Goal: Complete application form

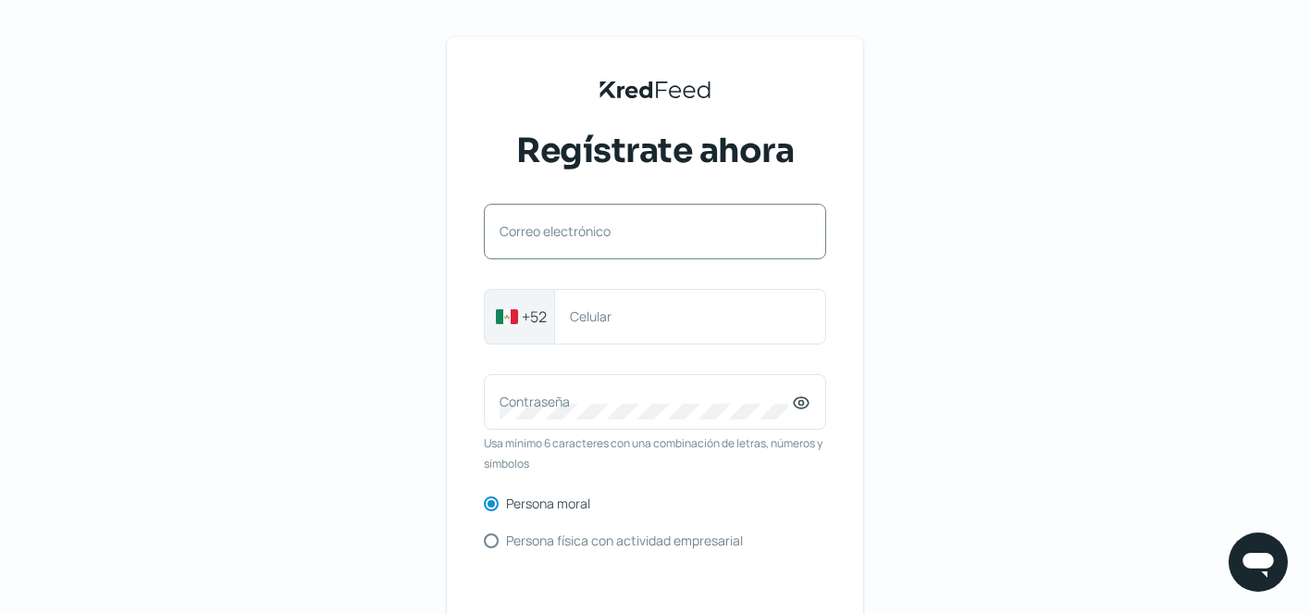
click at [679, 255] on div "Correo electrónico" at bounding box center [655, 232] width 342 height 56
type input "[PERSON_NAME][EMAIL_ADDRESS][DOMAIN_NAME]"
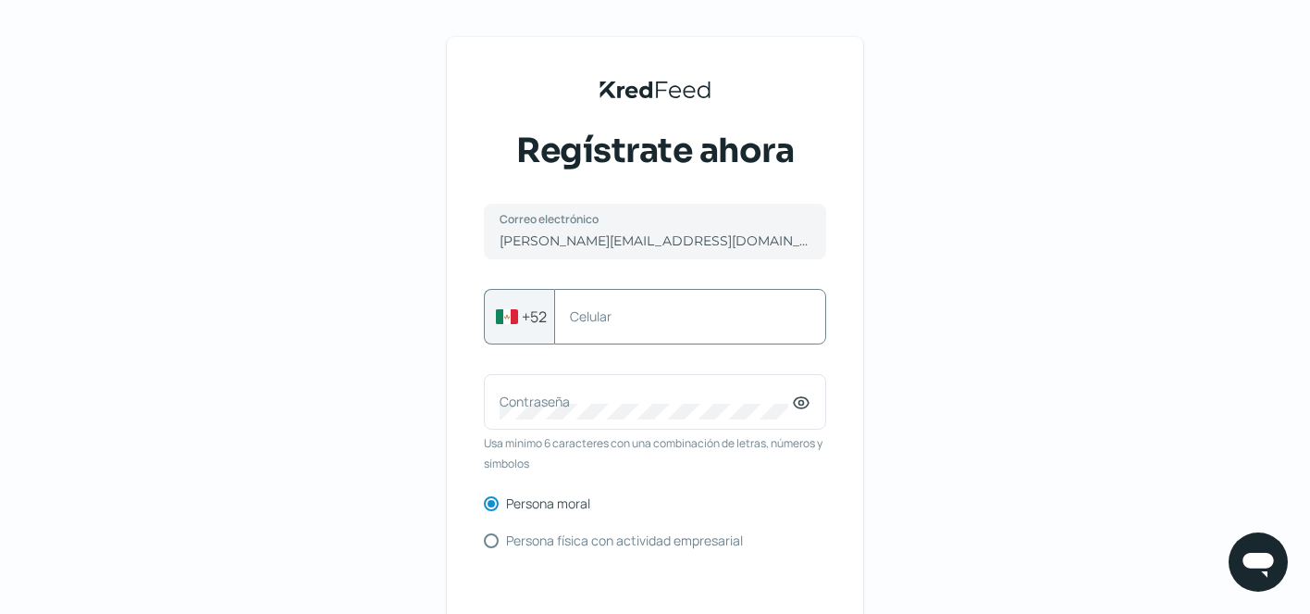
click at [655, 323] on label "Celular" at bounding box center [681, 316] width 222 height 18
click at [655, 323] on input "Celular" at bounding box center [690, 316] width 241 height 17
type input "5585320528"
click at [640, 394] on label "Contraseña" at bounding box center [646, 401] width 292 height 18
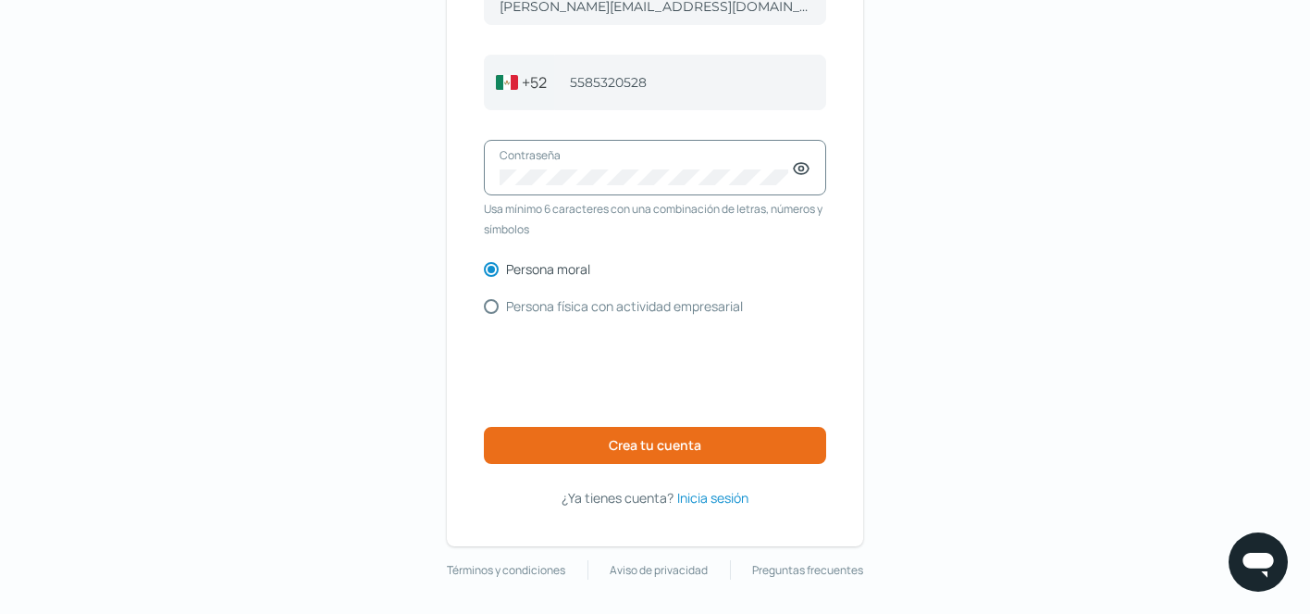
scroll to position [237, 0]
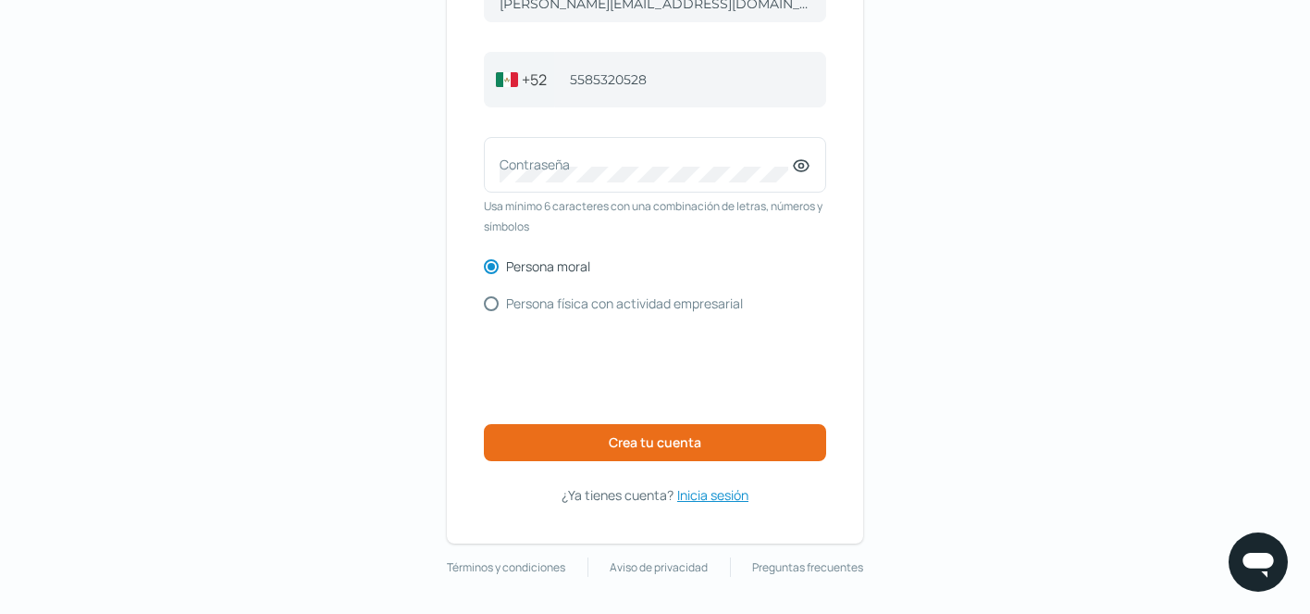
click at [701, 497] on span "Inicia sesión" at bounding box center [712, 494] width 71 height 23
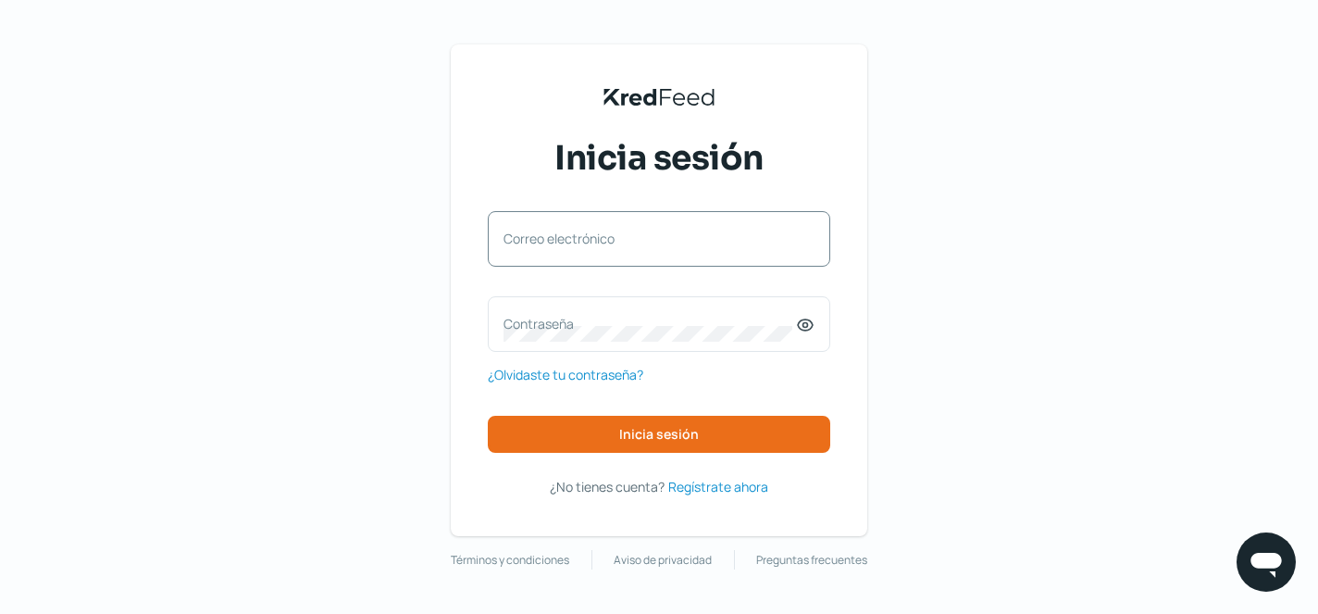
click at [633, 258] on div "Correo electrónico" at bounding box center [659, 239] width 342 height 56
type input "[PERSON_NAME][EMAIL_ADDRESS][DOMAIN_NAME]"
click at [640, 308] on div "Contraseña" at bounding box center [659, 324] width 342 height 56
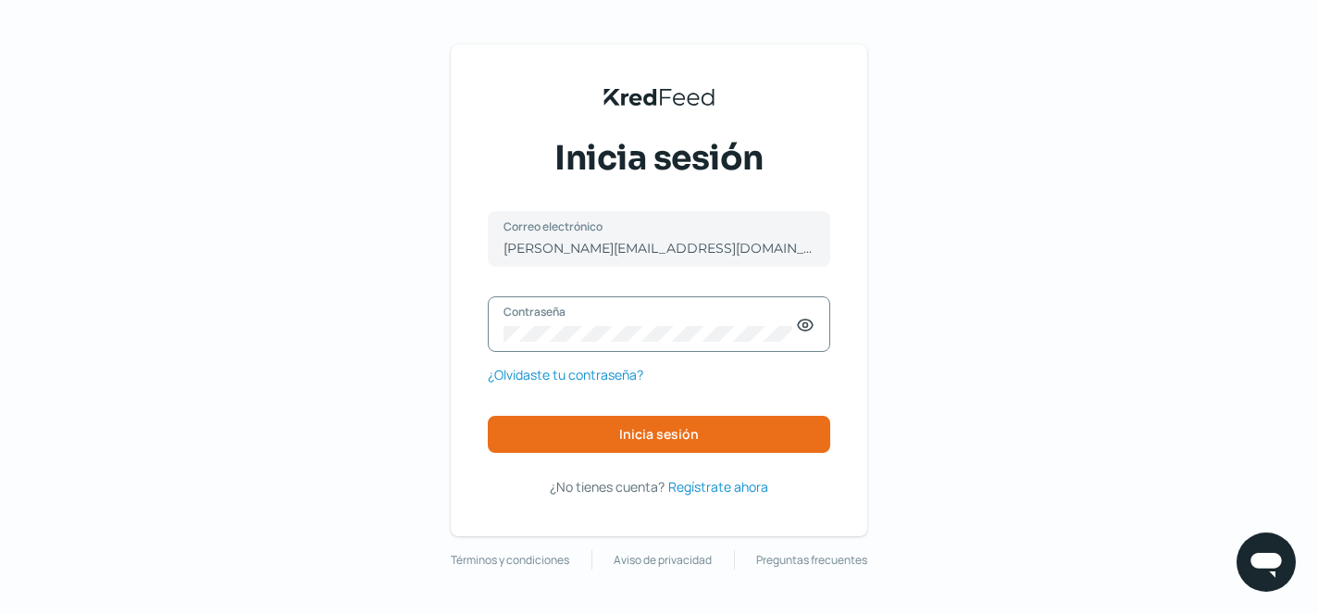
click at [810, 333] on icon at bounding box center [805, 325] width 19 height 19
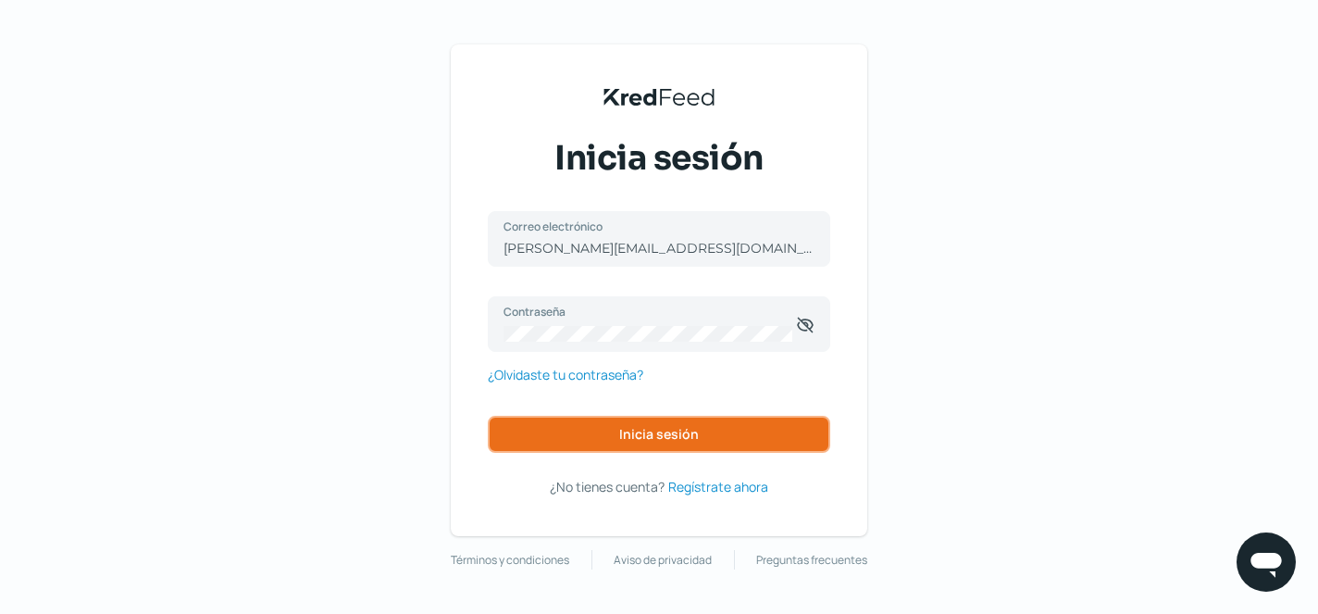
click at [732, 438] on button "Inicia sesión" at bounding box center [659, 433] width 342 height 37
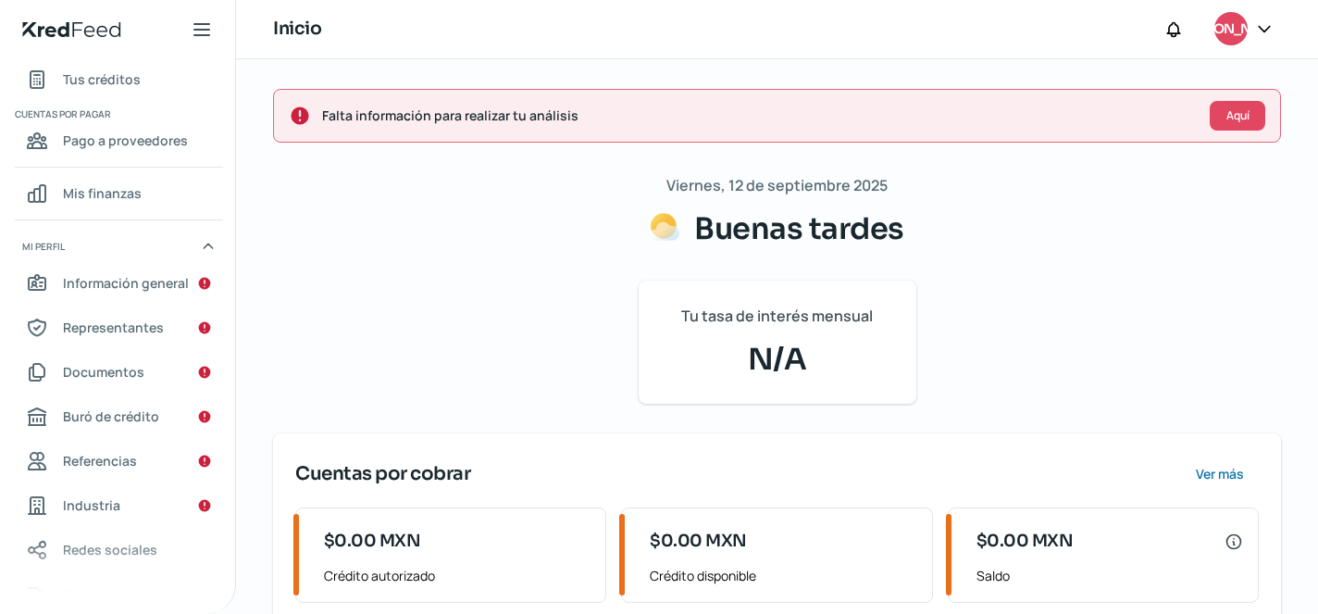
scroll to position [148, 0]
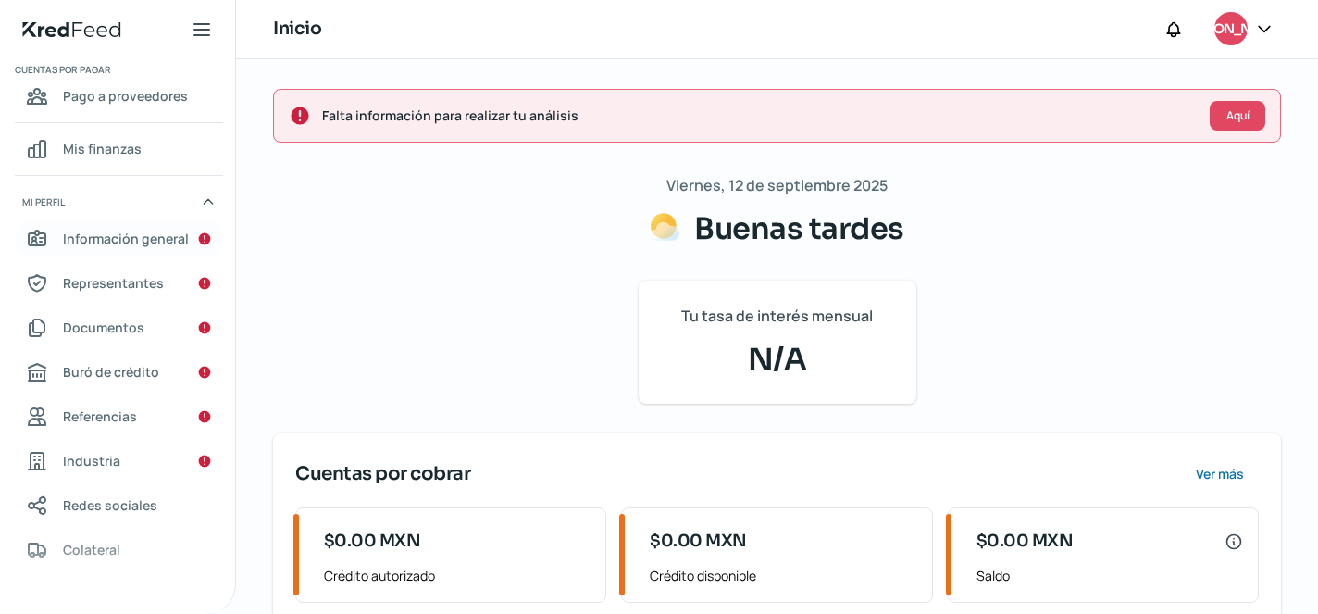
click at [203, 239] on icon "Información general" at bounding box center [205, 239] width 12 height 12
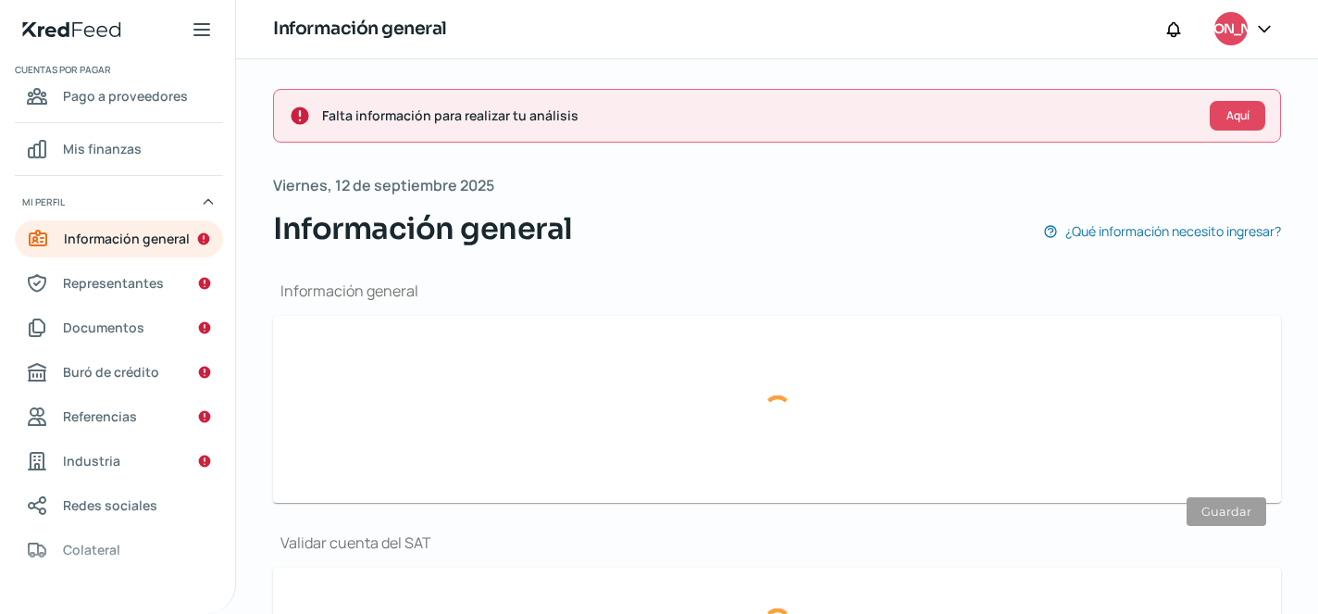
type input "[PERSON_NAME][EMAIL_ADDRESS][DOMAIN_NAME]"
type input "55 - 8532 - 0528"
type input "RIS241121640"
type input "SANTANDER"
type input "014180655108735871"
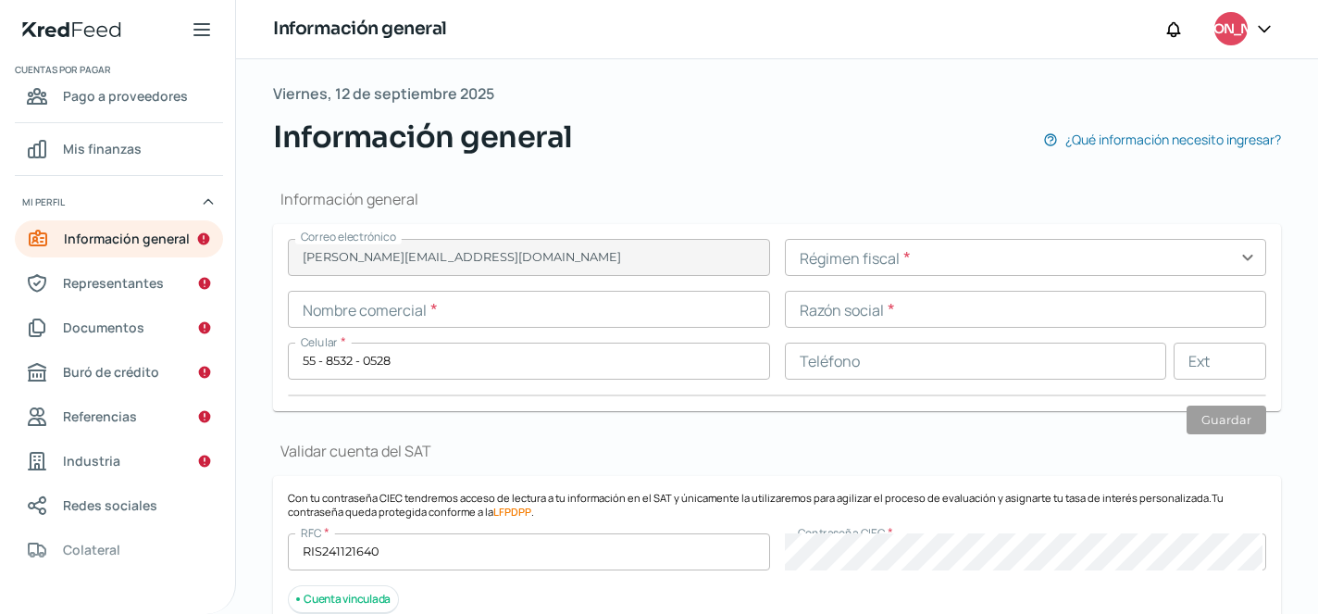
scroll to position [97, 0]
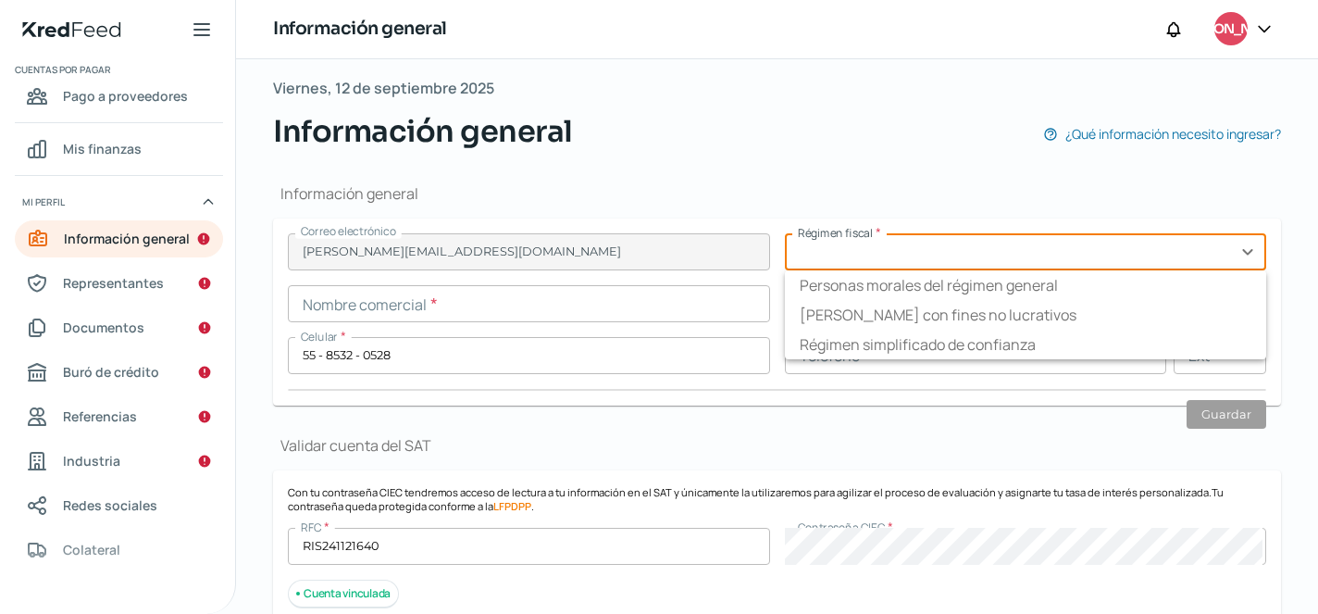
click at [943, 259] on input "text" at bounding box center [1026, 251] width 482 height 37
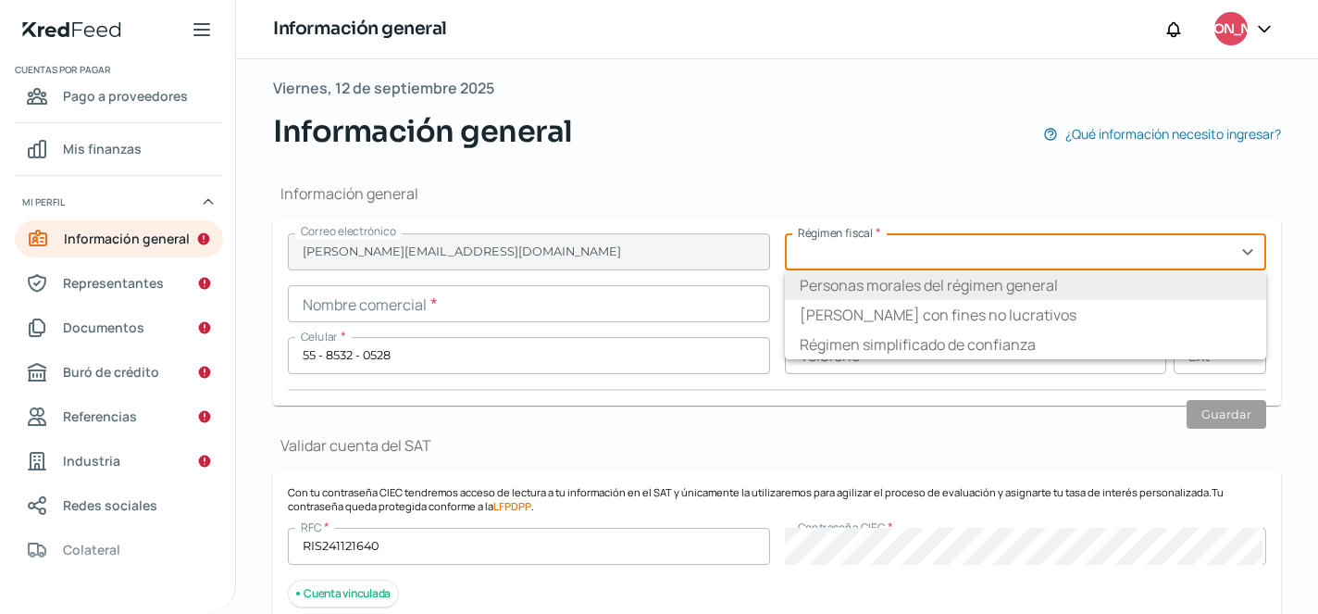
click at [950, 285] on li "Personas morales del régimen general" at bounding box center [1026, 285] width 482 height 30
type input "Personas morales del régimen general"
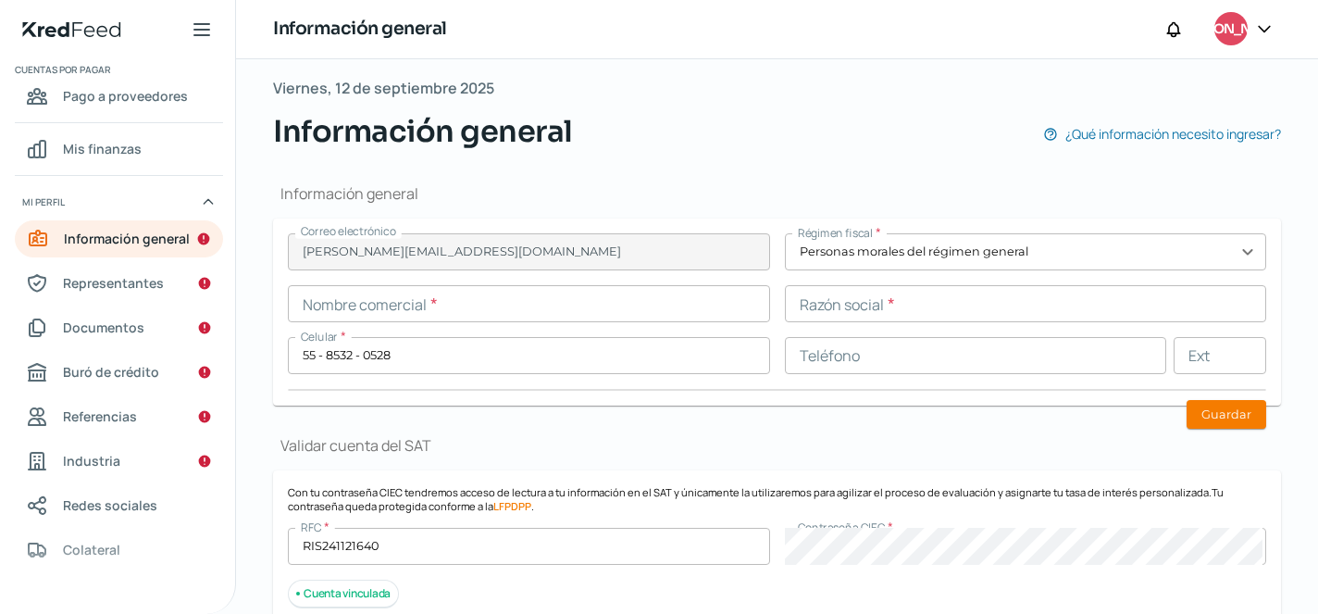
click at [945, 299] on input "text" at bounding box center [1026, 303] width 482 height 37
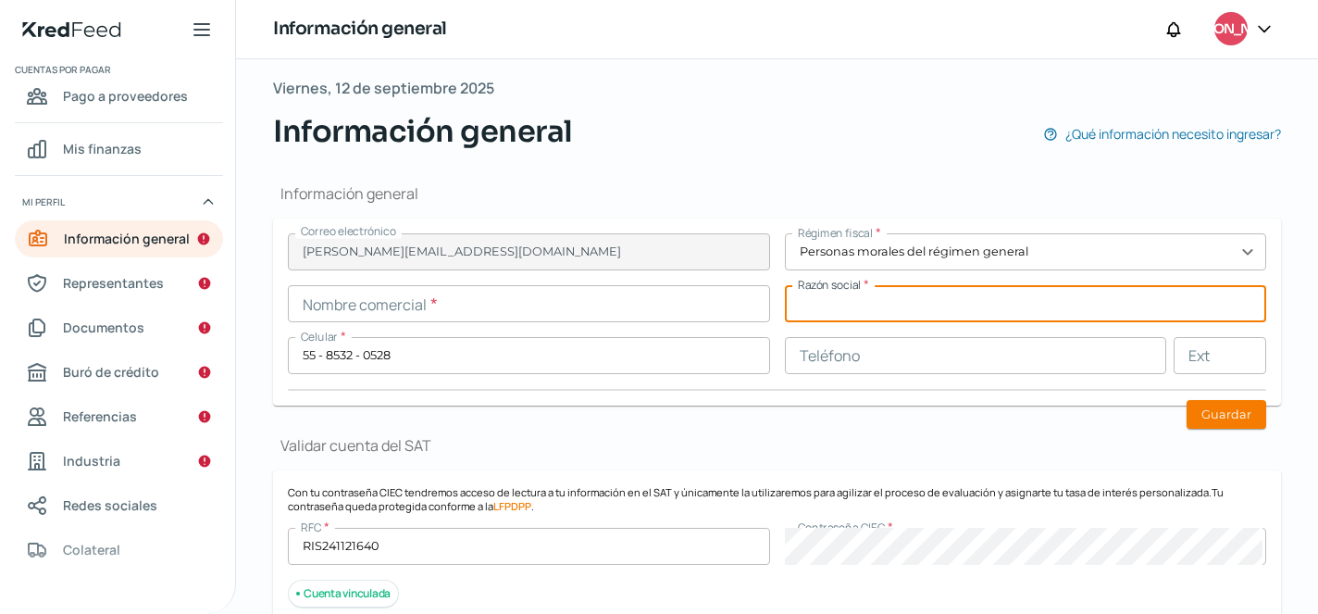
type input "ROCAMA IMPORTACIONES Y SOLUCIONES"
click at [627, 311] on input "text" at bounding box center [529, 303] width 482 height 37
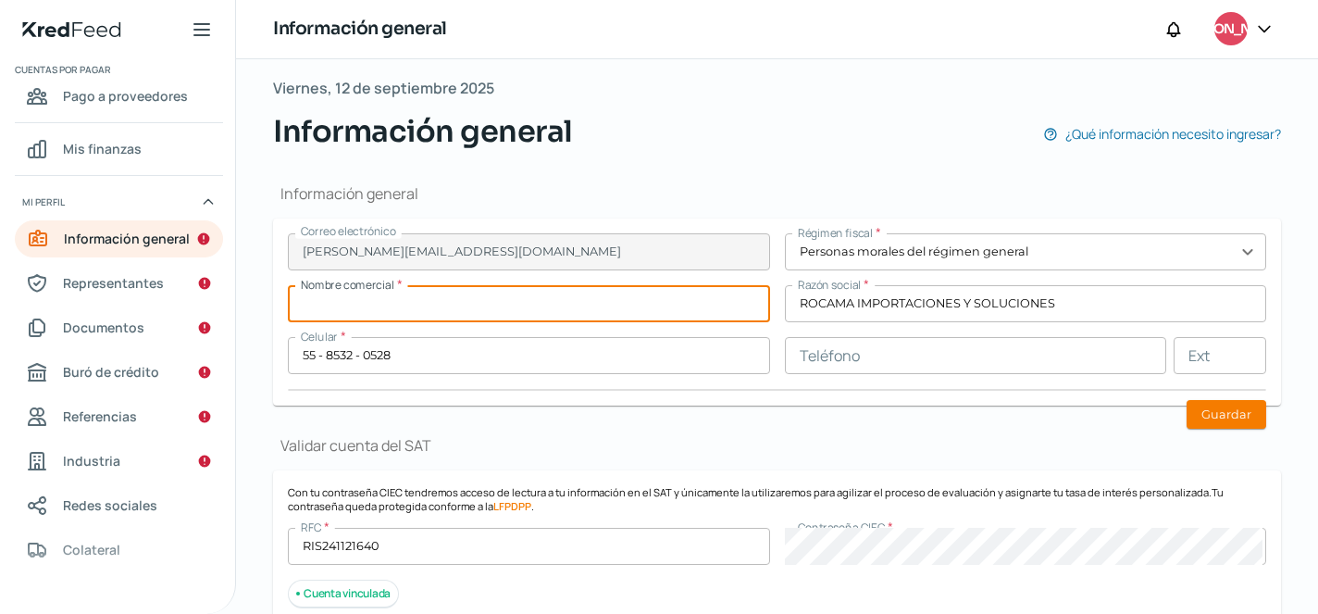
type input "e"
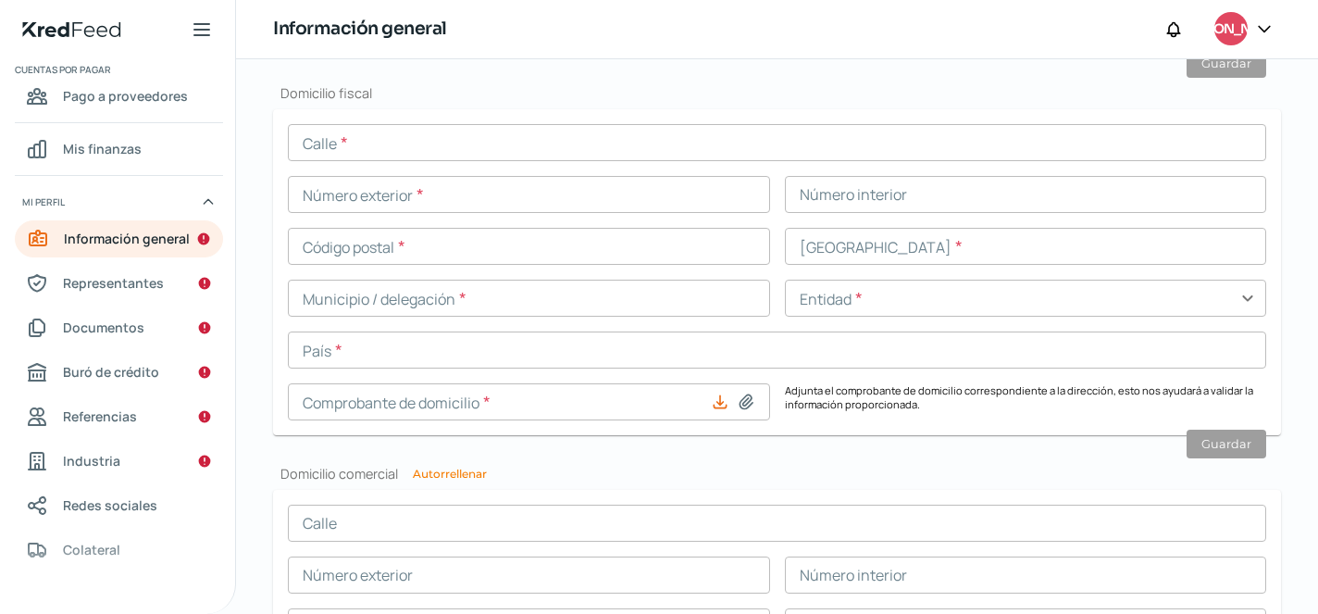
scroll to position [844, 0]
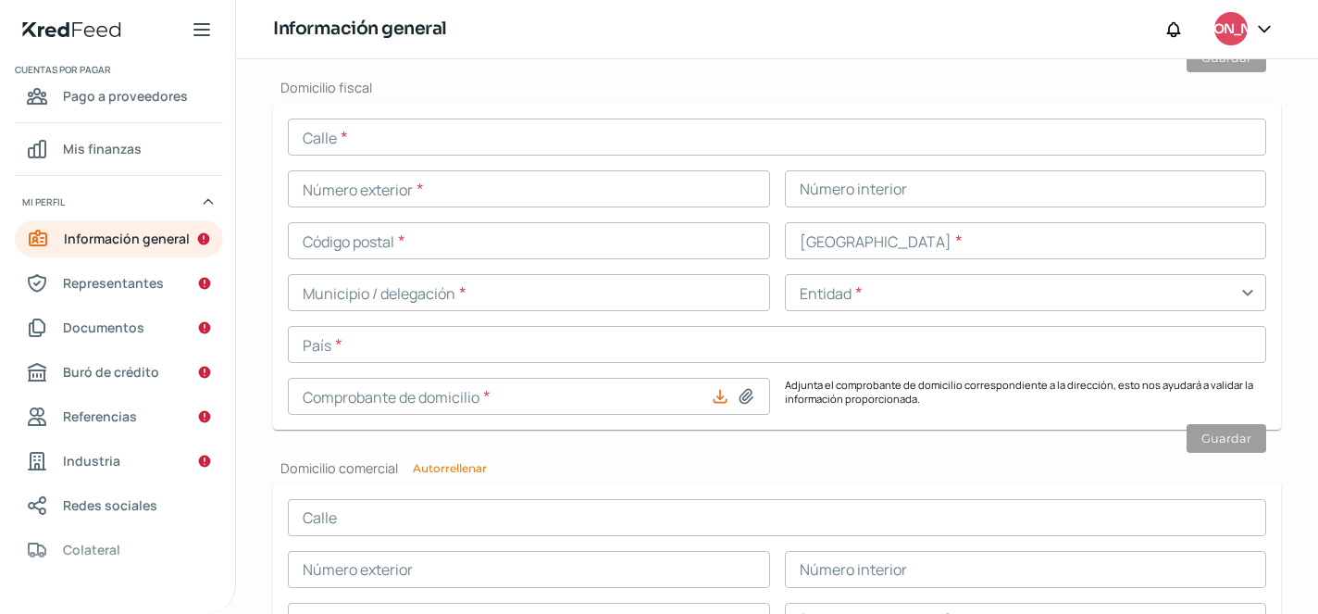
type input "ECDISPOSABLES"
click at [494, 143] on input "text" at bounding box center [777, 136] width 978 height 37
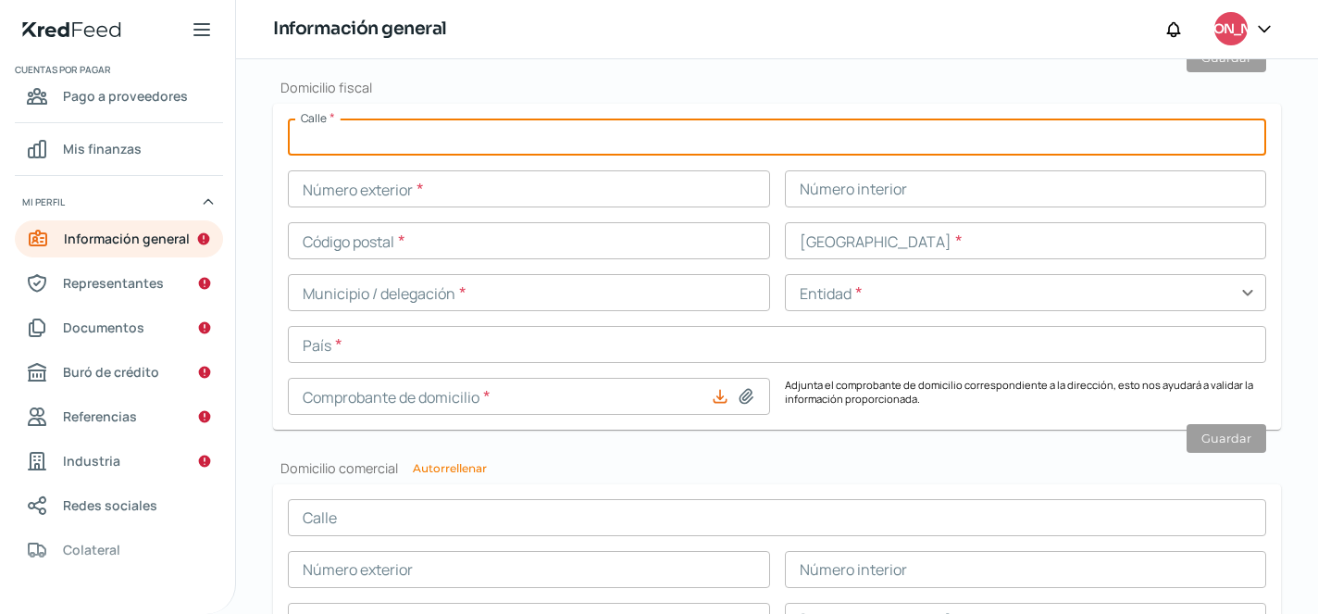
type input "cirucito circunvalacion Oriente"
click at [484, 200] on input "text" at bounding box center [529, 188] width 482 height 37
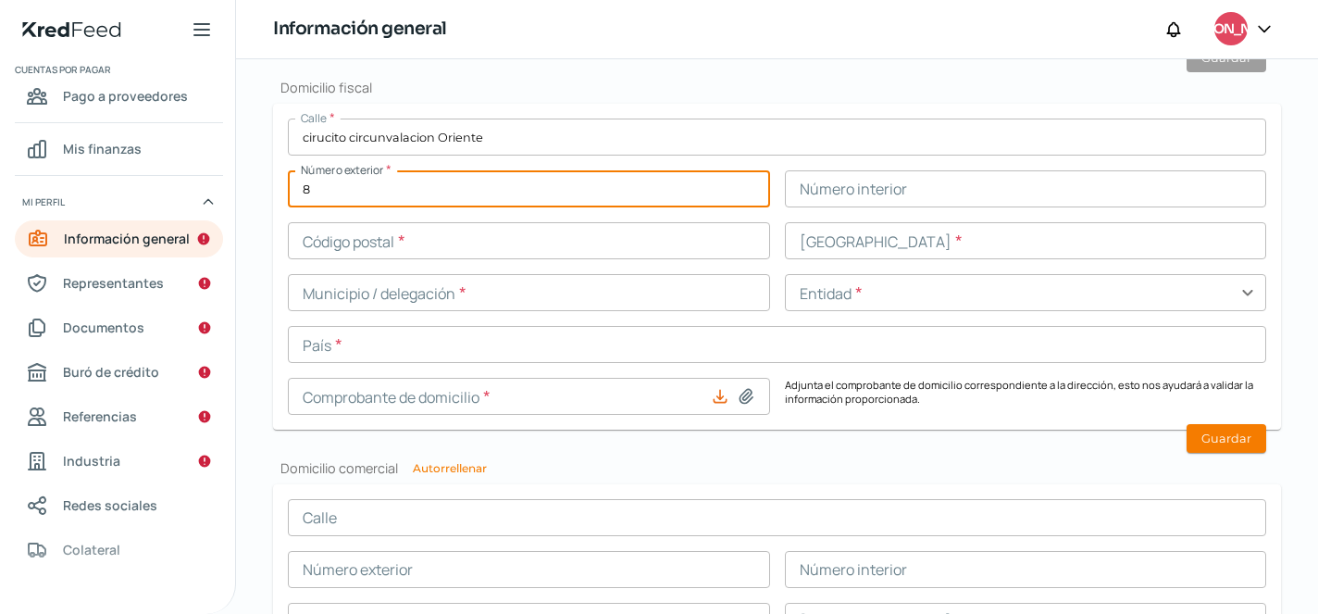
type input "8"
click at [890, 196] on input "text" at bounding box center [1026, 188] width 482 height 37
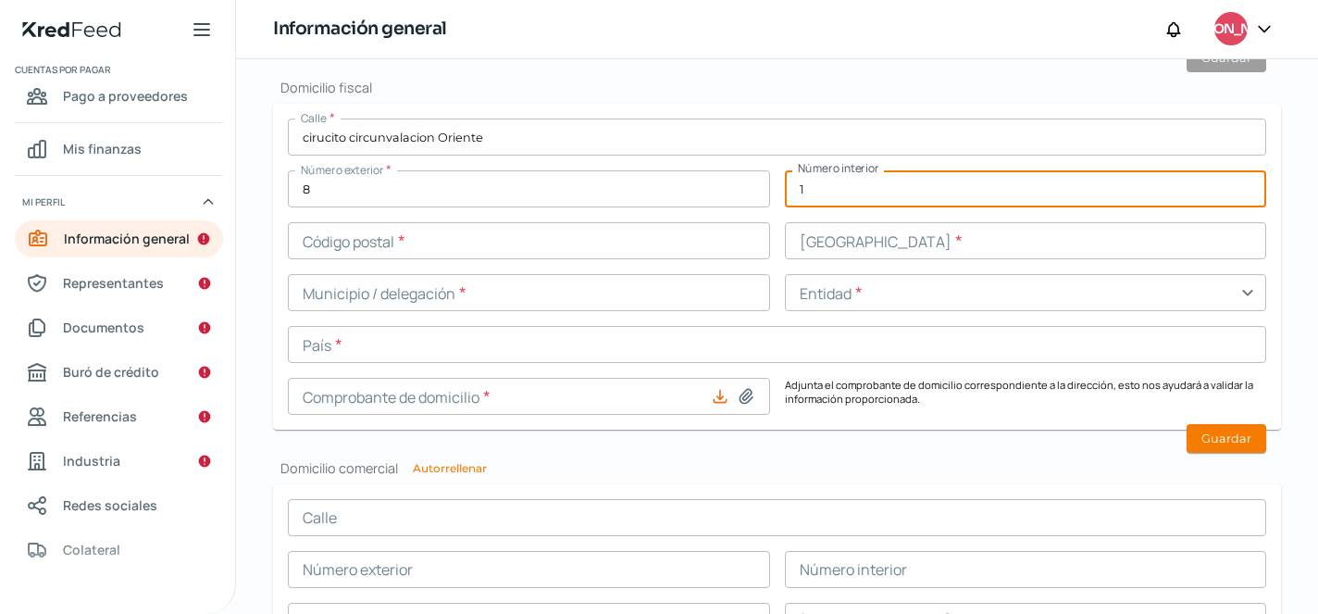
type input "1"
click at [528, 247] on input "text" at bounding box center [529, 240] width 482 height 37
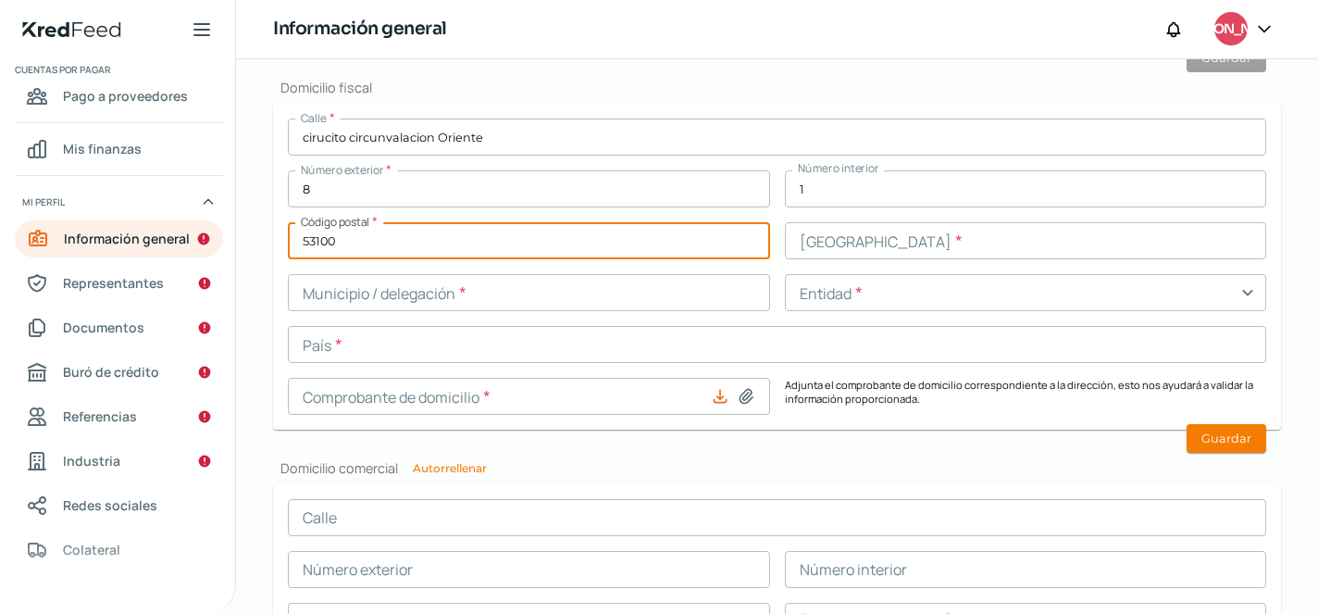
type input "53100"
click at [833, 247] on input "text" at bounding box center [1026, 240] width 482 height 37
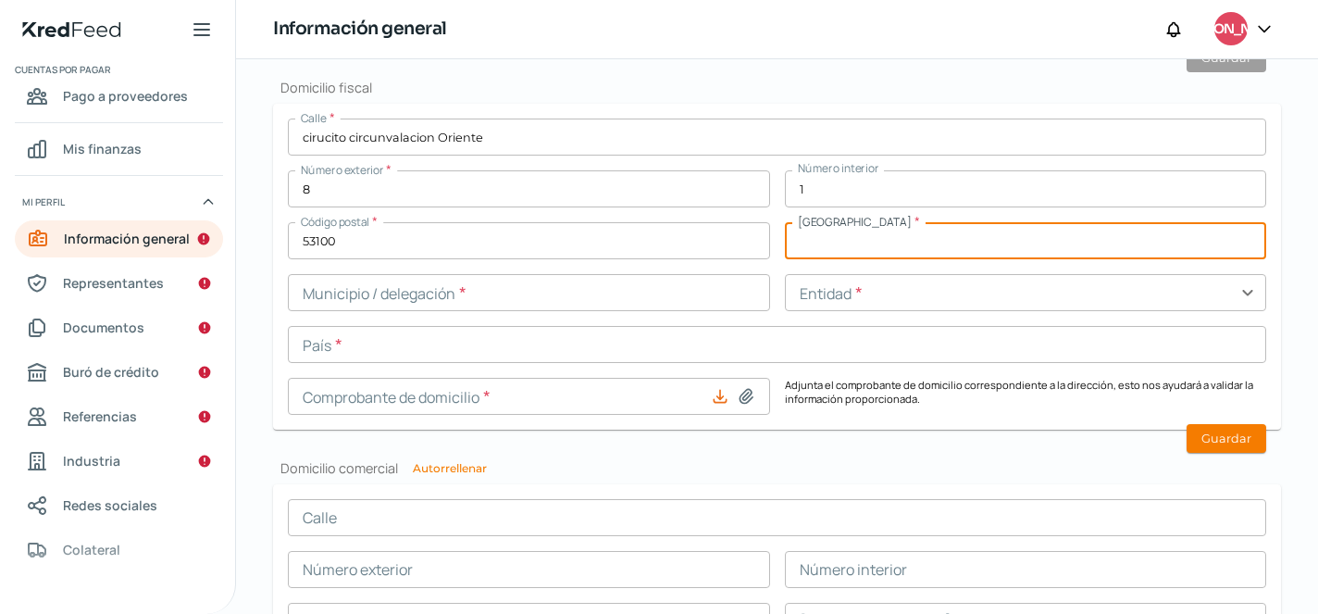
type input "Ciudad Satélite"
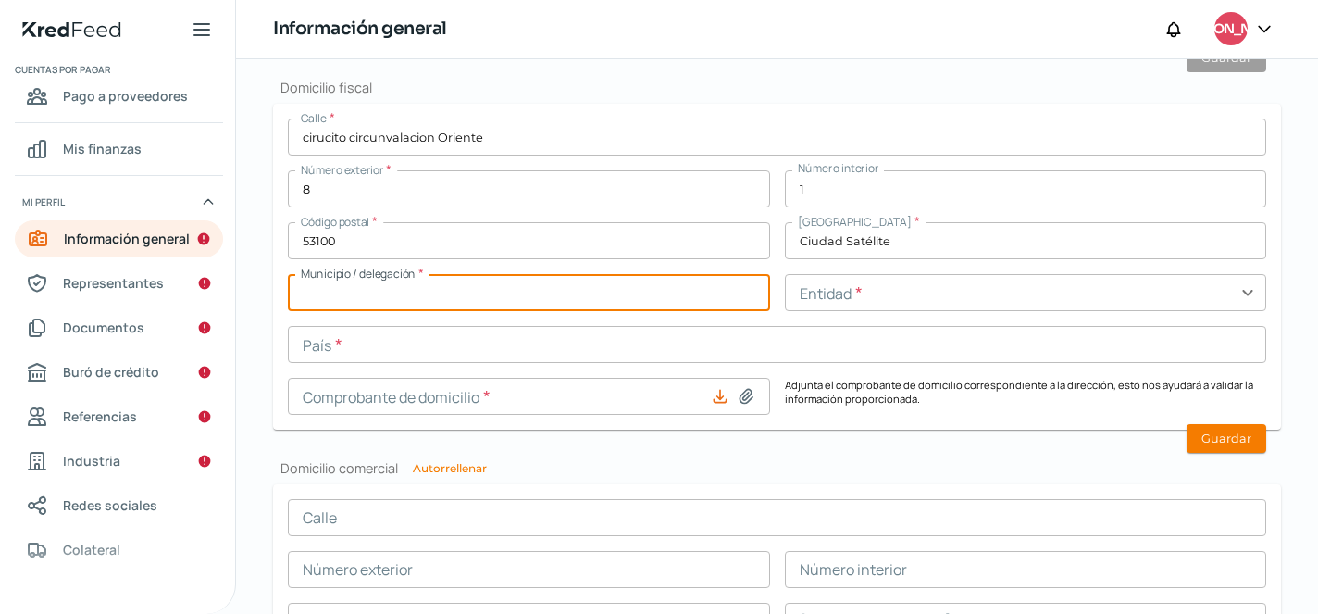
click at [483, 299] on input "text" at bounding box center [529, 292] width 482 height 37
type input "NAUCALPAN [PERSON_NAME]"
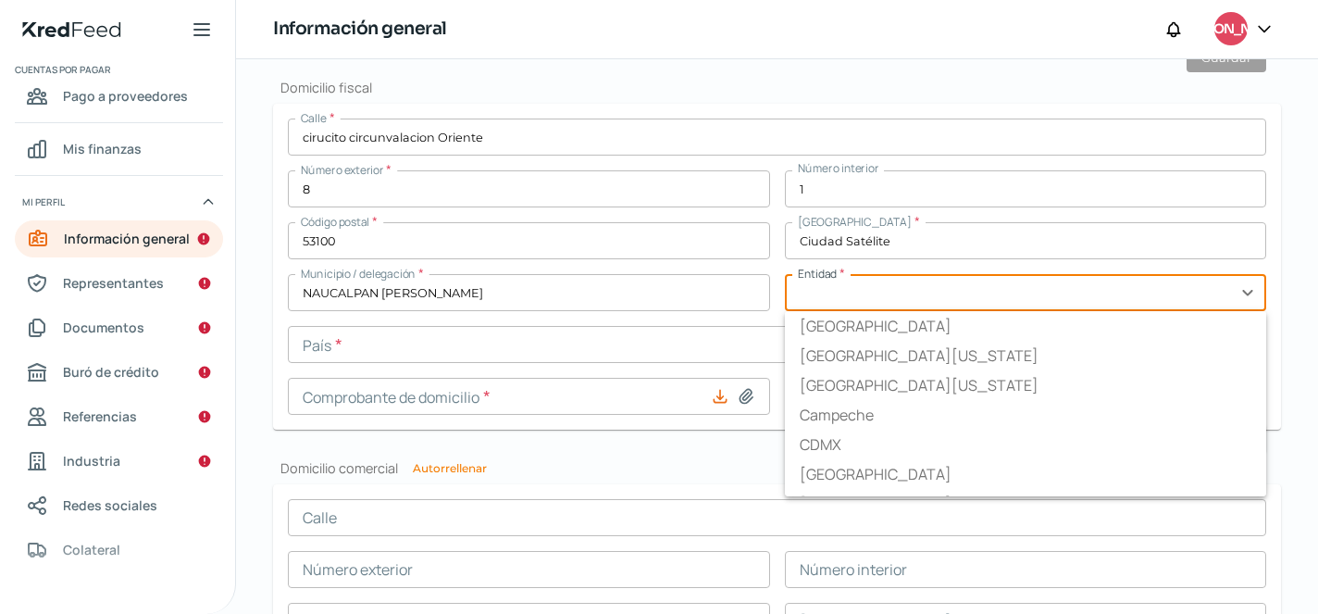
click at [828, 301] on input "text" at bounding box center [1026, 292] width 482 height 37
type input "ESTADO DE [GEOGRAPHIC_DATA]"
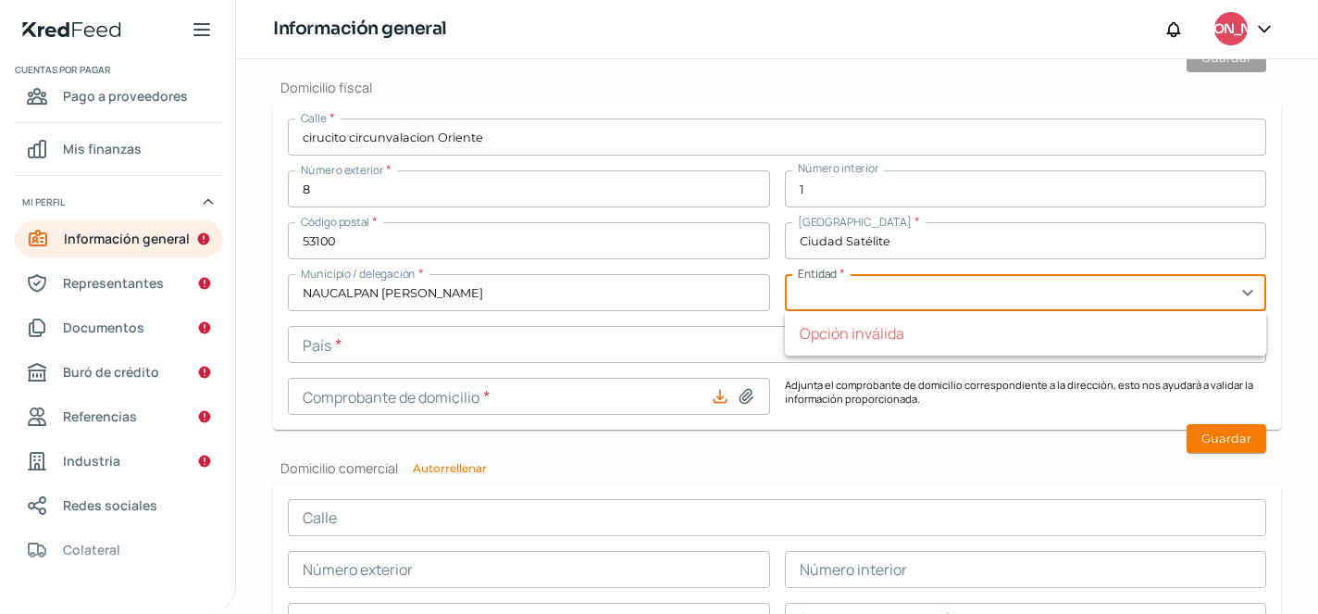
click at [490, 357] on input "text" at bounding box center [777, 344] width 978 height 37
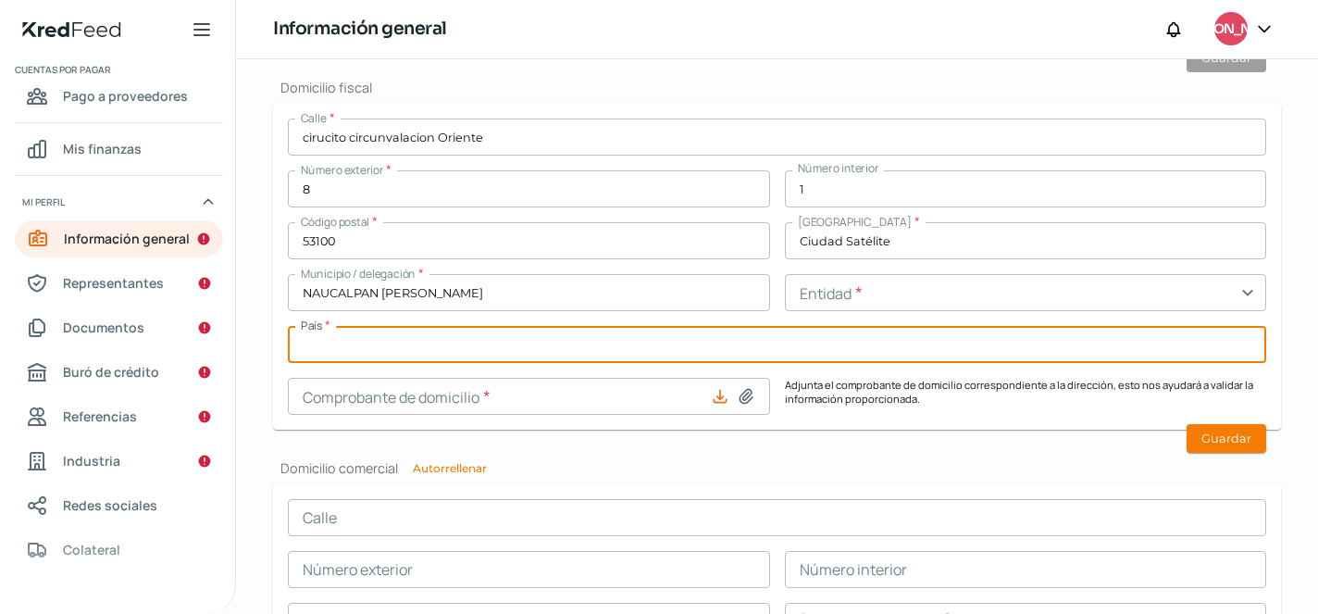
click at [827, 292] on input "text" at bounding box center [1026, 292] width 482 height 37
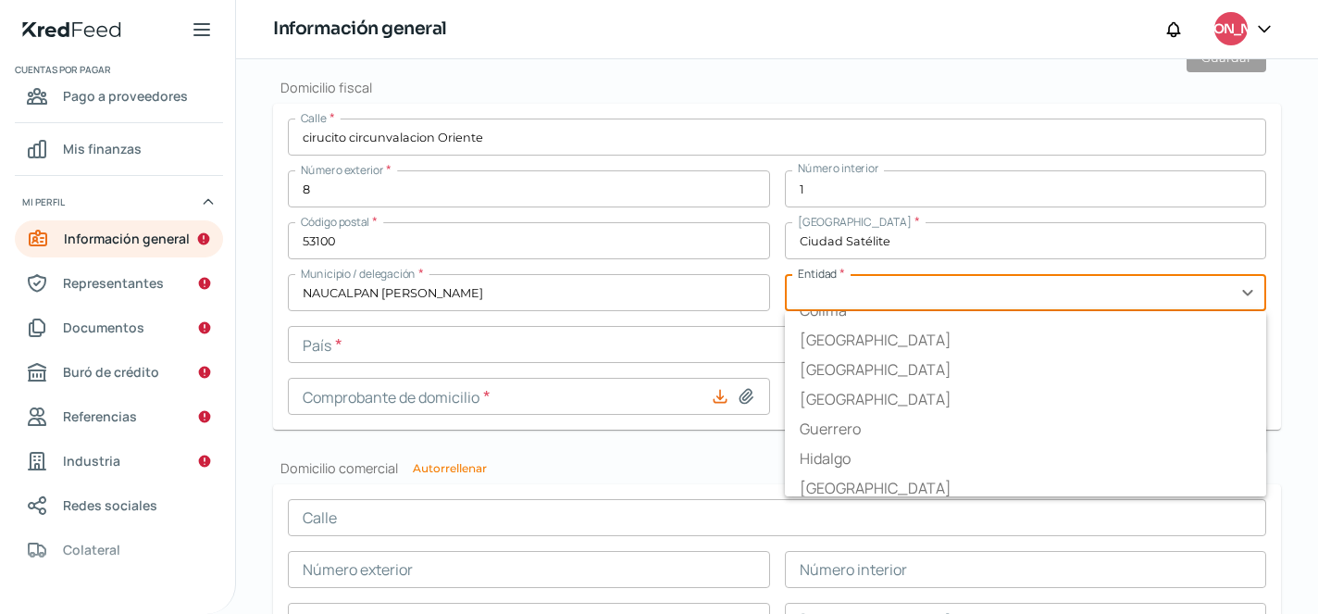
scroll to position [279, 0]
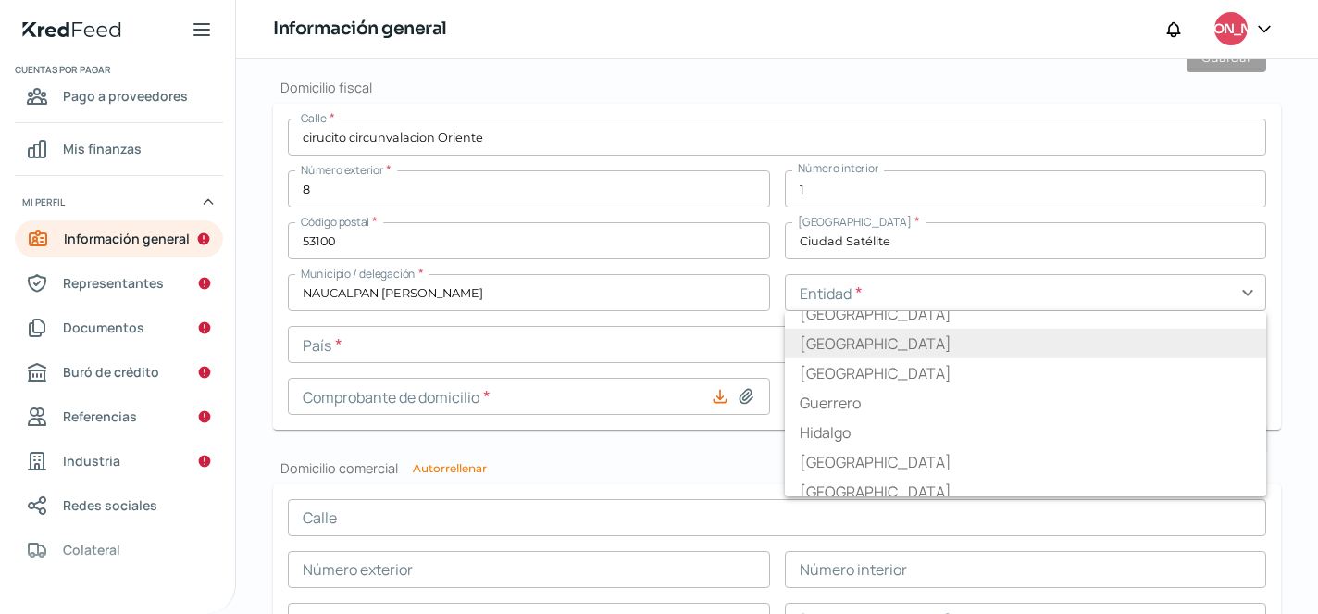
click at [814, 350] on li "[GEOGRAPHIC_DATA]" at bounding box center [1026, 344] width 482 height 30
type input "[GEOGRAPHIC_DATA]"
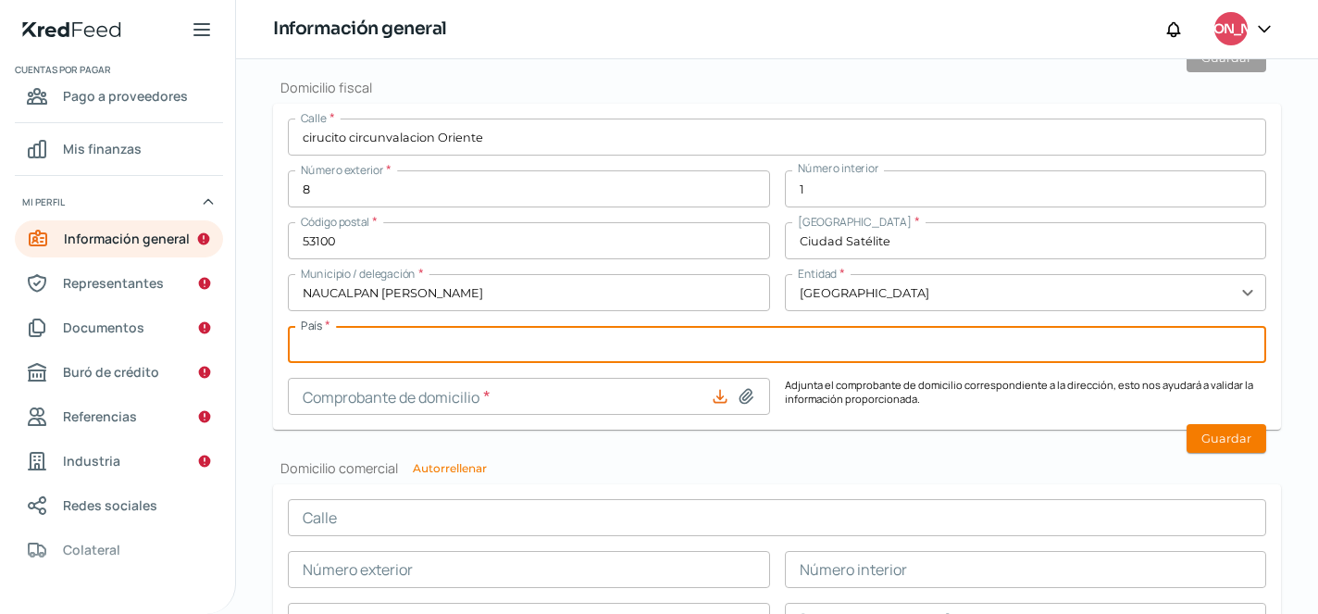
click at [478, 353] on input "text" at bounding box center [777, 344] width 978 height 37
type input "[GEOGRAPHIC_DATA]"
click at [503, 403] on input at bounding box center [529, 396] width 482 height 37
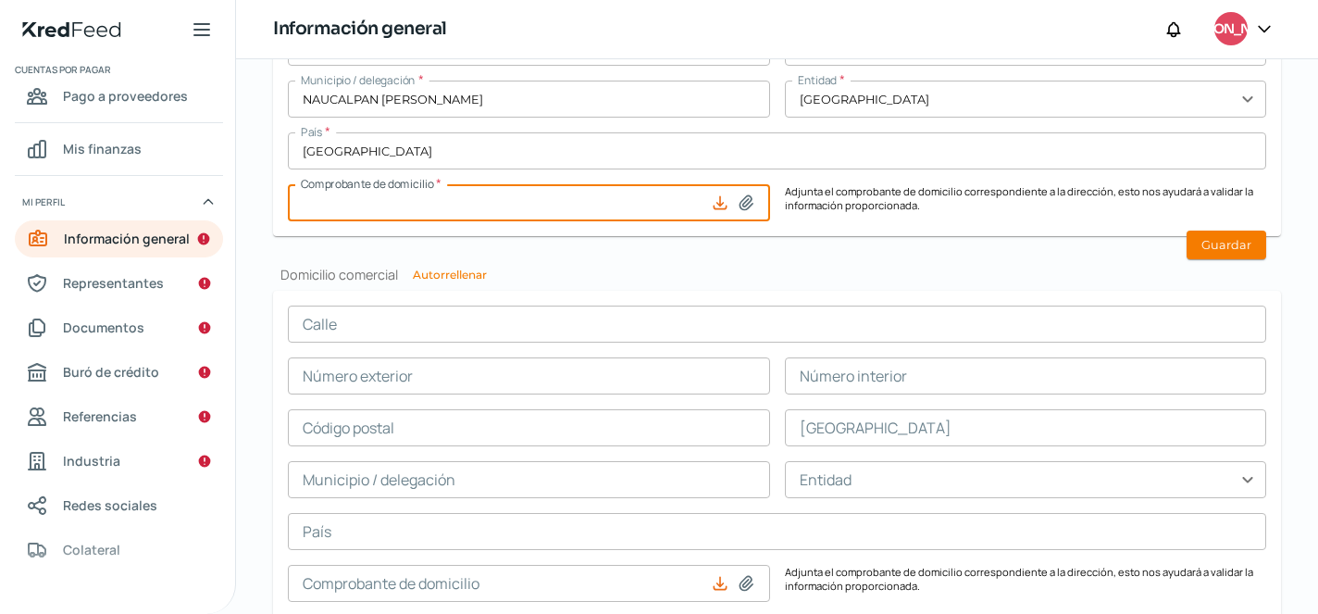
scroll to position [1034, 0]
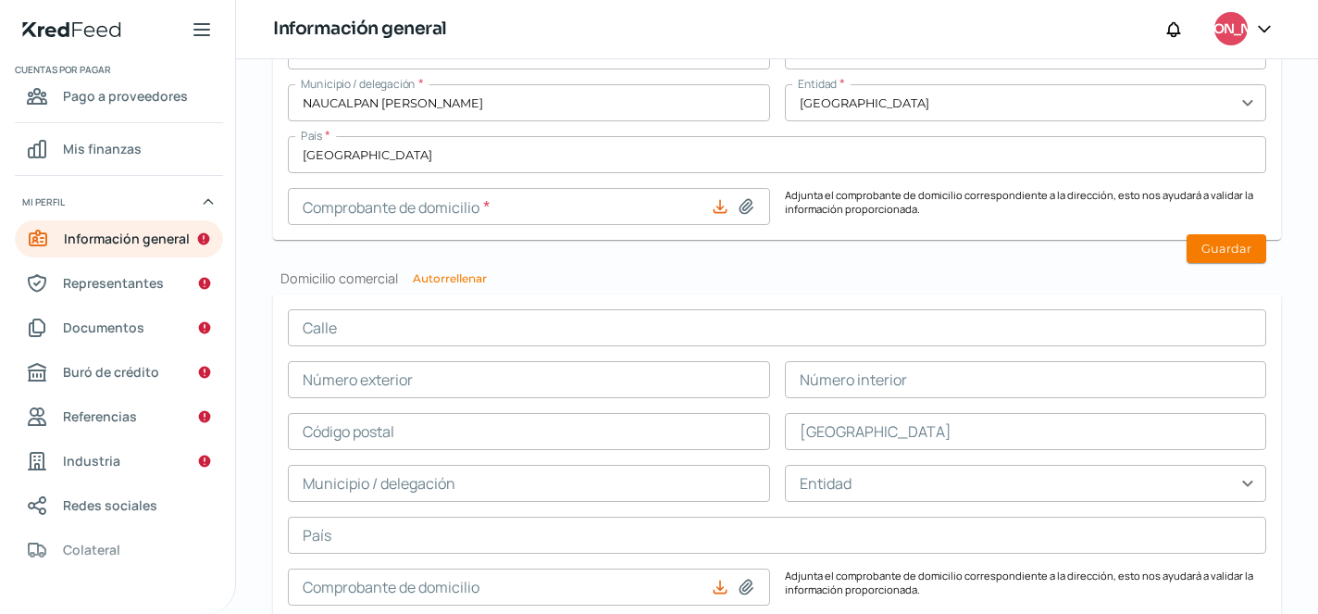
click at [472, 282] on button "Autorrellenar" at bounding box center [450, 278] width 74 height 11
type input "cirucito circunvalacion Oriente"
type input "8"
type input "1"
type input "53100"
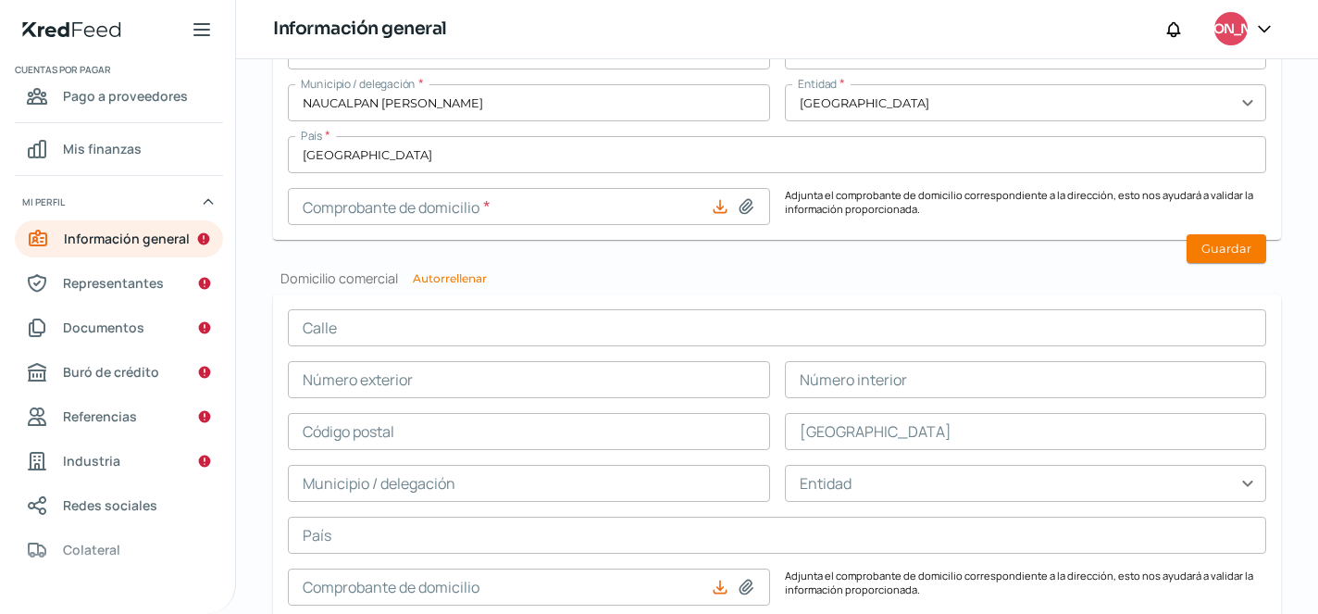
type input "Ciudad Satélite"
type input "NAUCALPAN [PERSON_NAME]"
type input "[GEOGRAPHIC_DATA]"
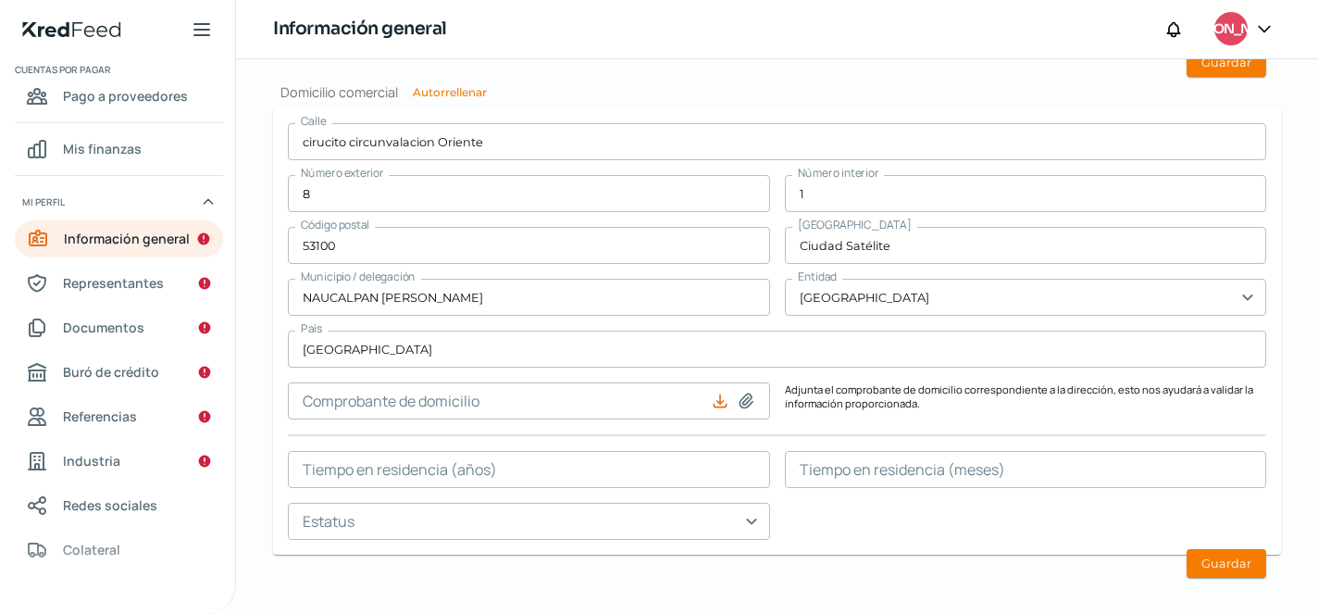
scroll to position [1238, 0]
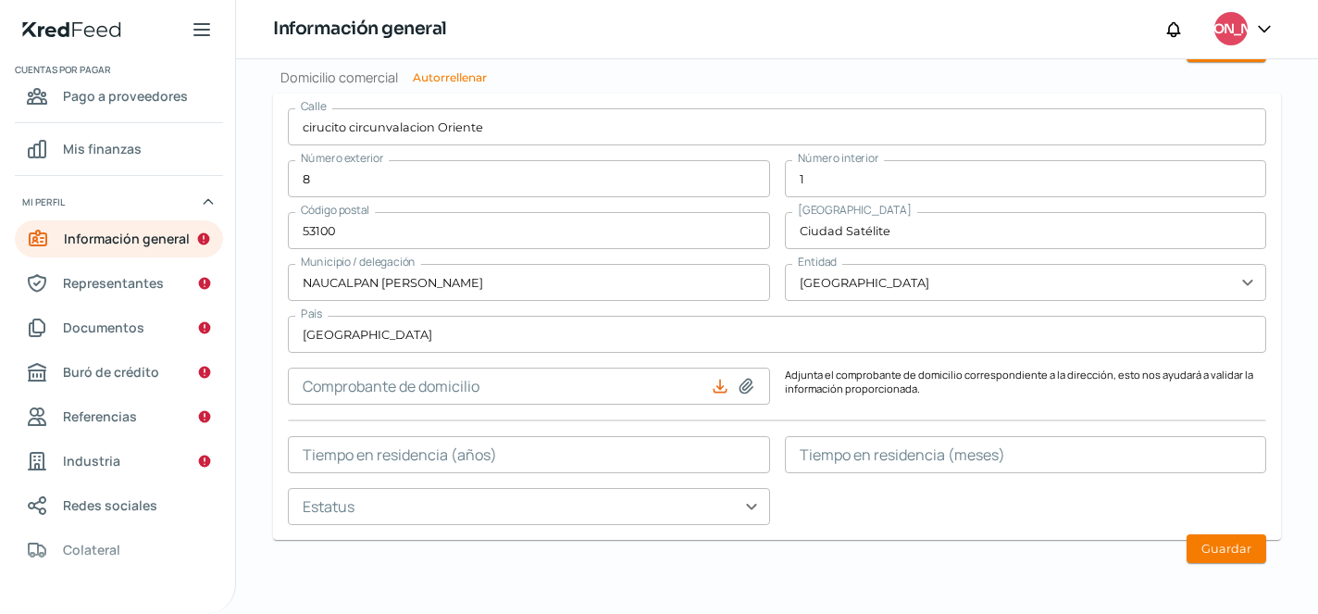
click at [671, 515] on input "text" at bounding box center [529, 506] width 482 height 37
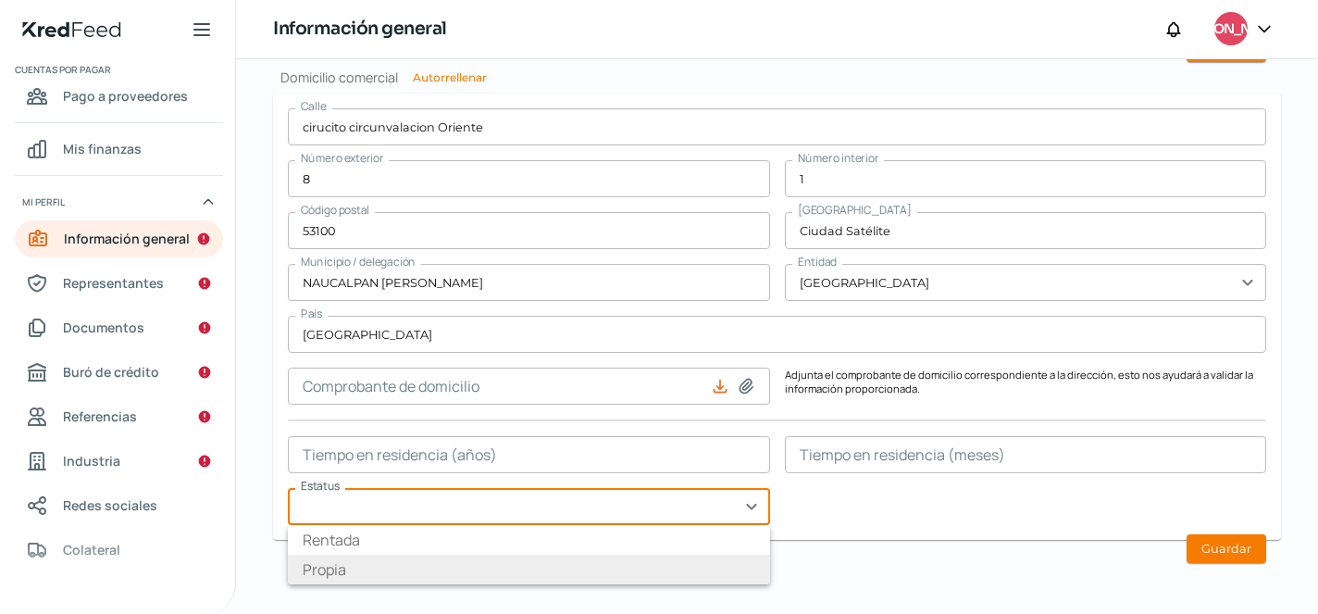
click at [353, 565] on li "Propia" at bounding box center [529, 569] width 482 height 30
type input "Propia"
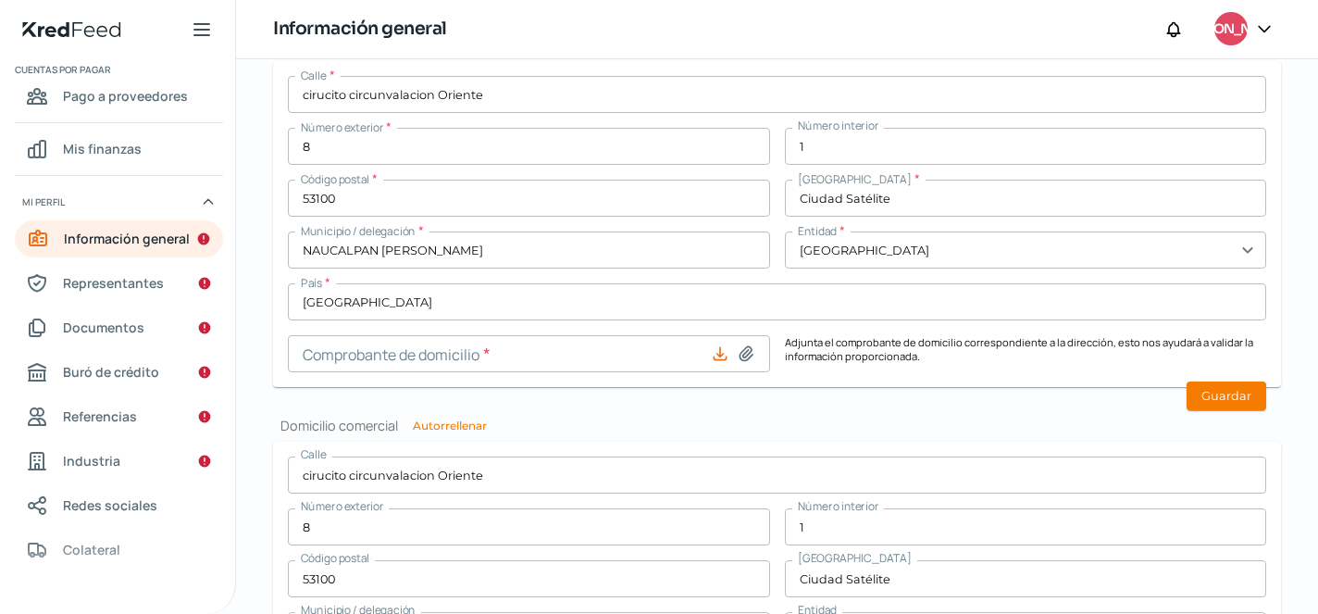
scroll to position [934, 0]
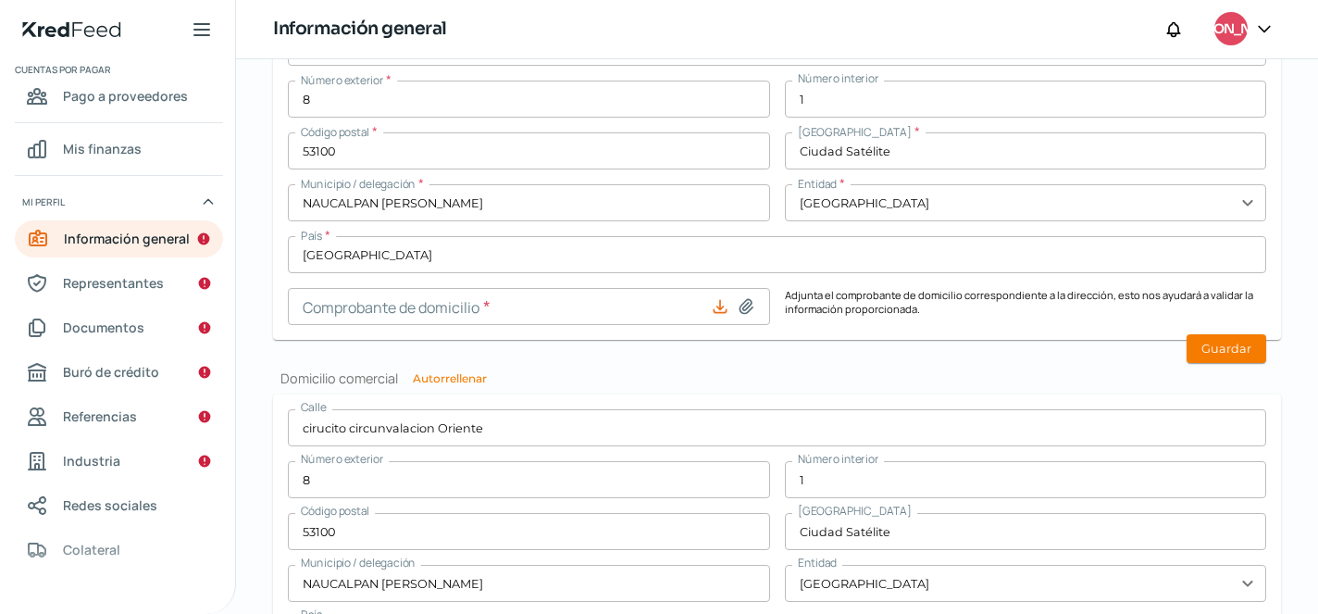
click at [742, 308] on icon at bounding box center [746, 306] width 19 height 19
type input "C:\fakepath\Comp [PERSON_NAME] Septiembre.pdf"
type input "Comp [PERSON_NAME] Septiembre.pdf"
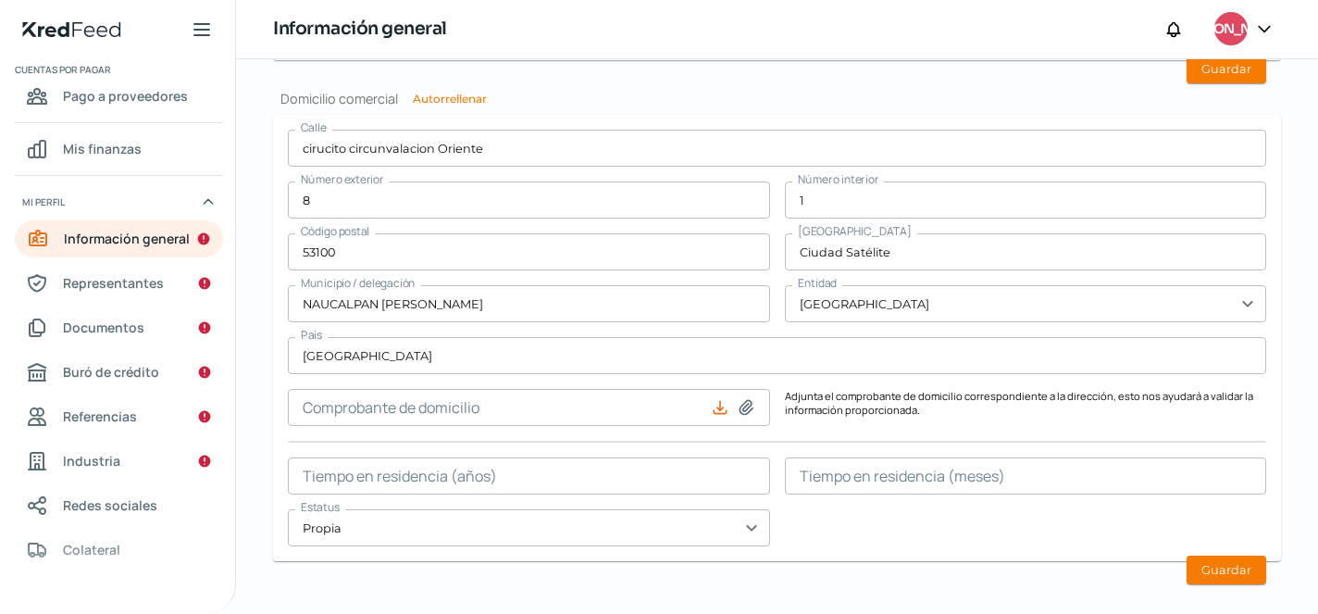
scroll to position [1238, 0]
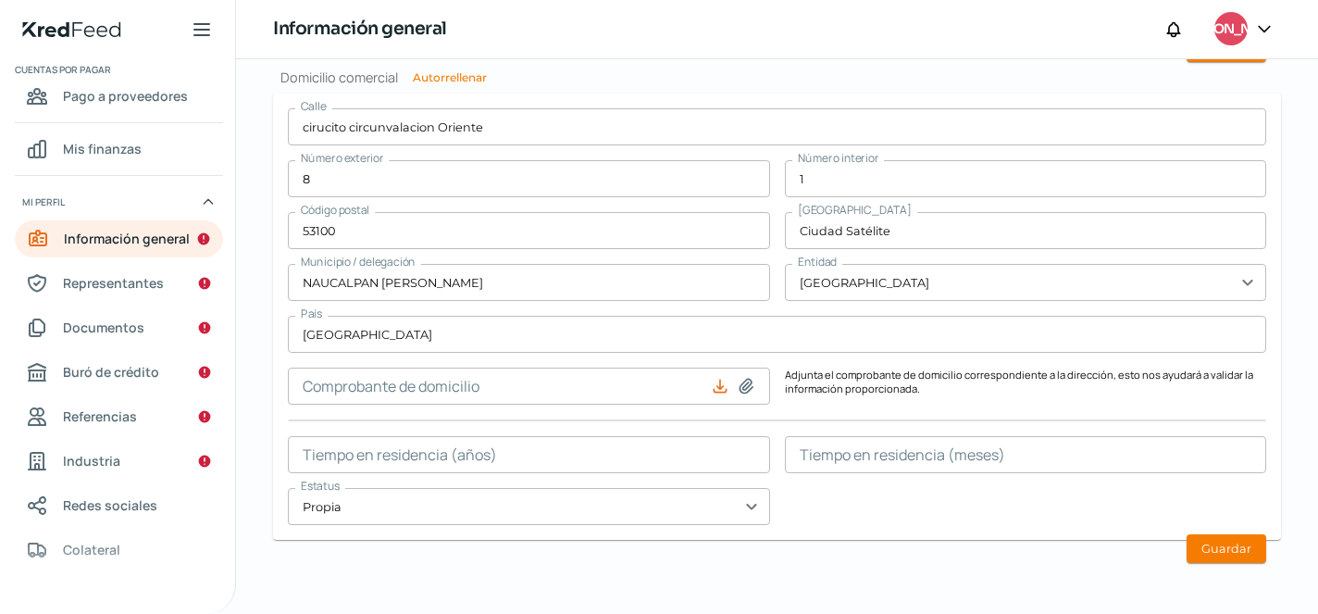
click at [742, 385] on icon at bounding box center [746, 386] width 19 height 19
type input "C:\fakepath\Comp [PERSON_NAME] Septiembre.pdf"
type input "Comp [PERSON_NAME] Septiembre.pdf"
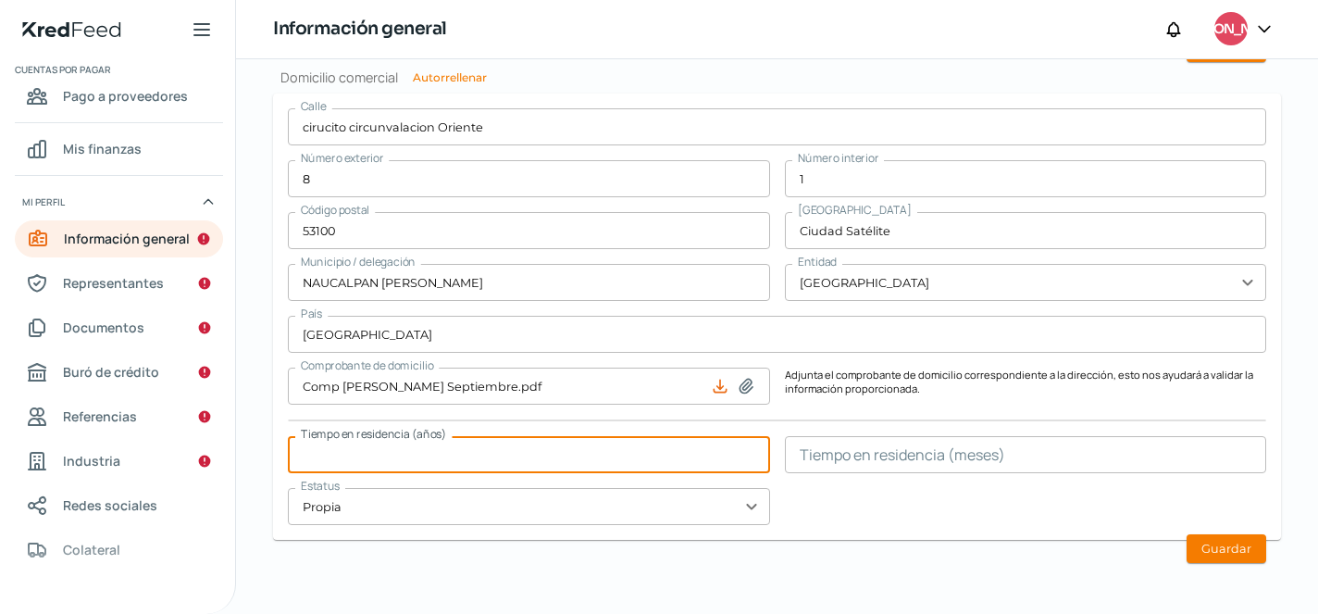
click at [668, 459] on input "text" at bounding box center [529, 454] width 482 height 37
type input "5"
type input "30"
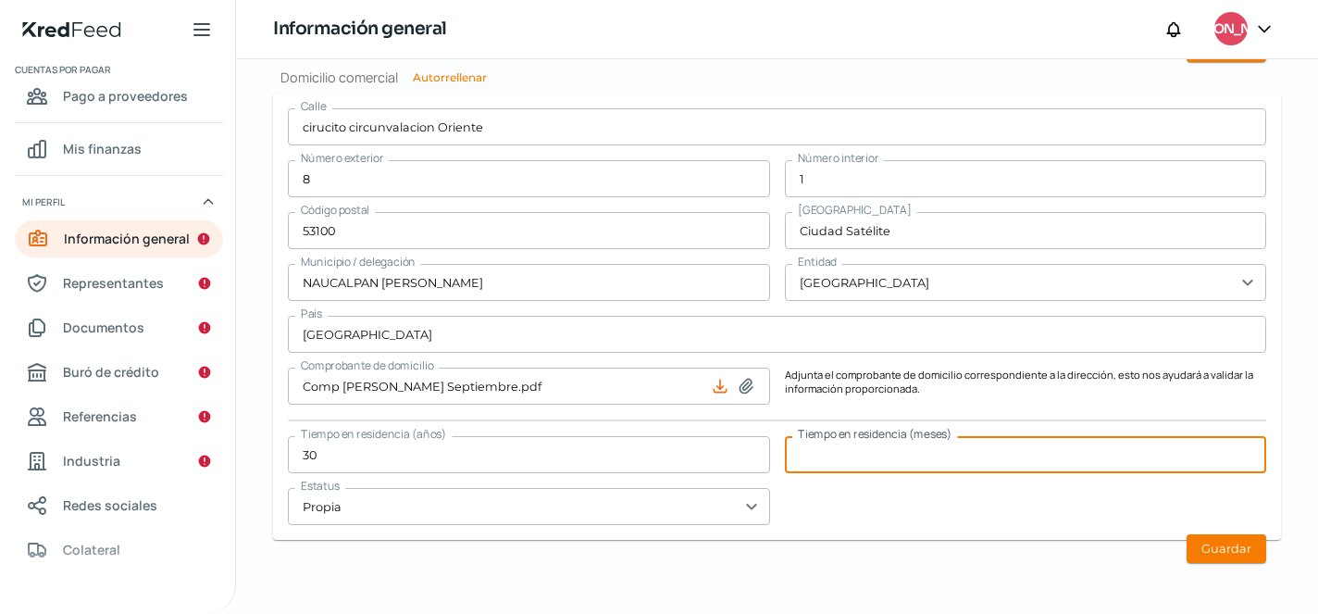
click at [1136, 462] on input "text" at bounding box center [1026, 454] width 482 height 37
type input "1"
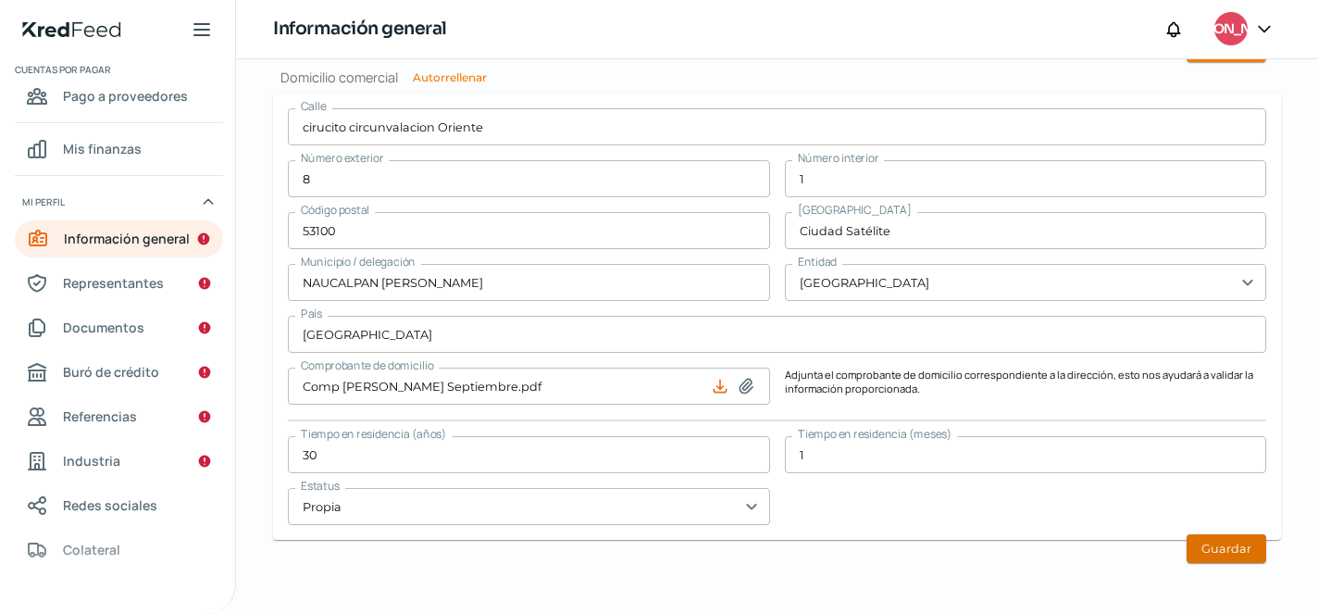
click at [1213, 551] on button "Guardar" at bounding box center [1226, 548] width 80 height 29
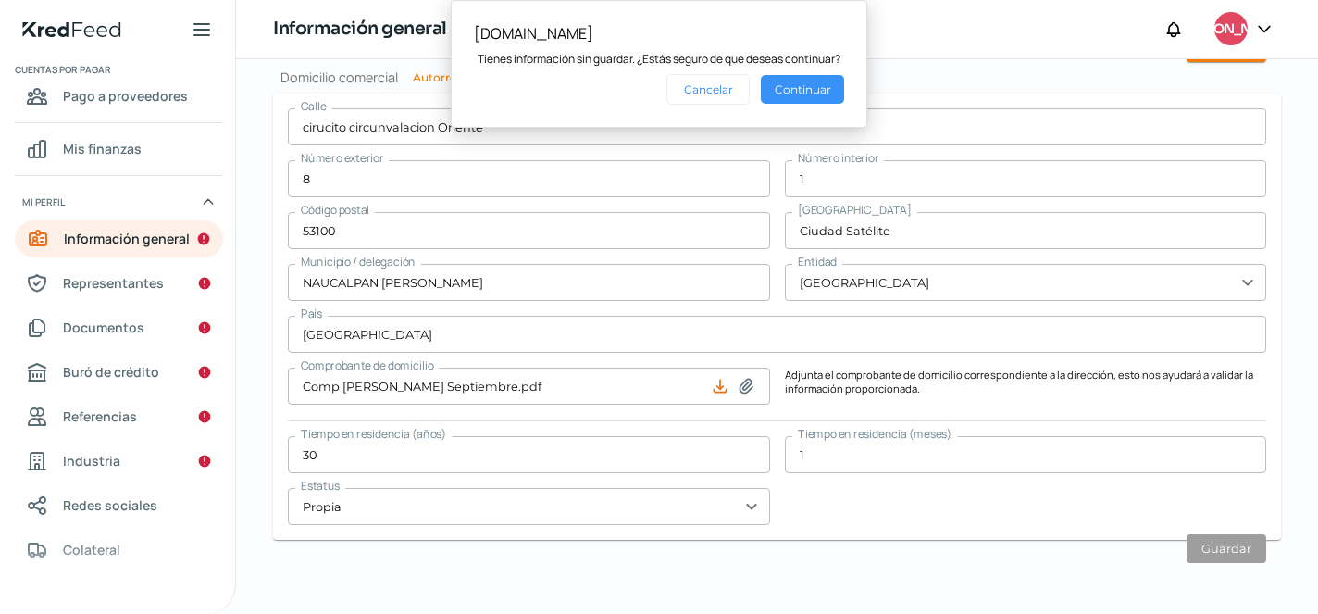
click at [775, 92] on button "Continuar" at bounding box center [802, 89] width 83 height 29
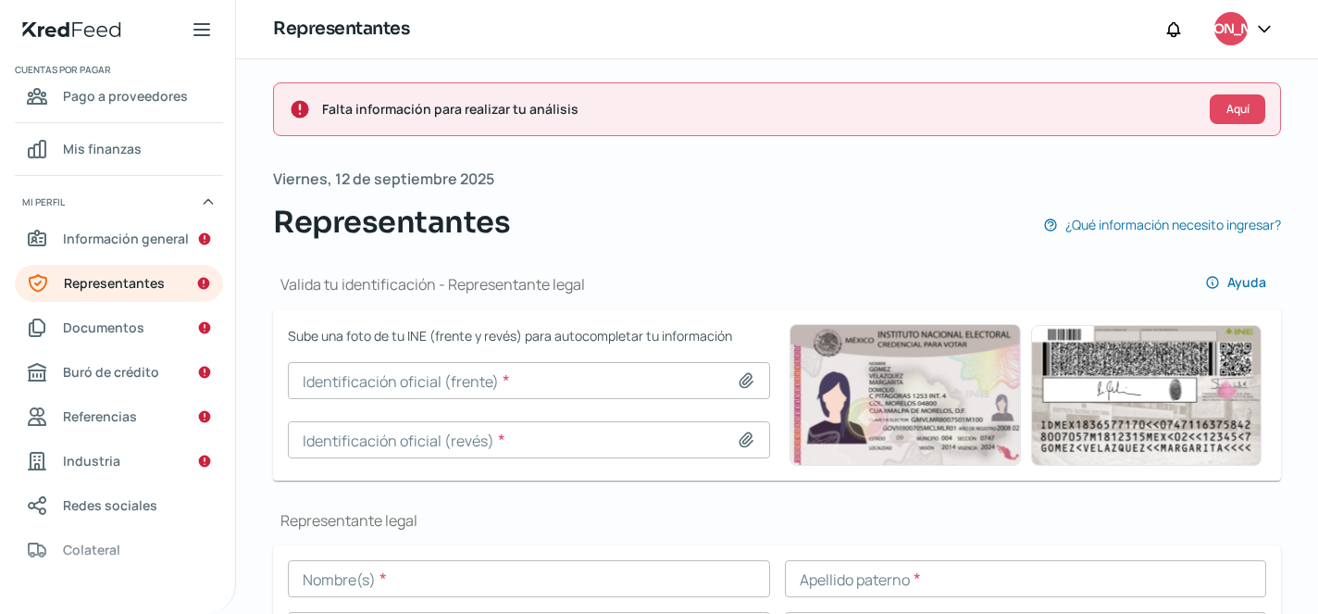
scroll to position [2, 0]
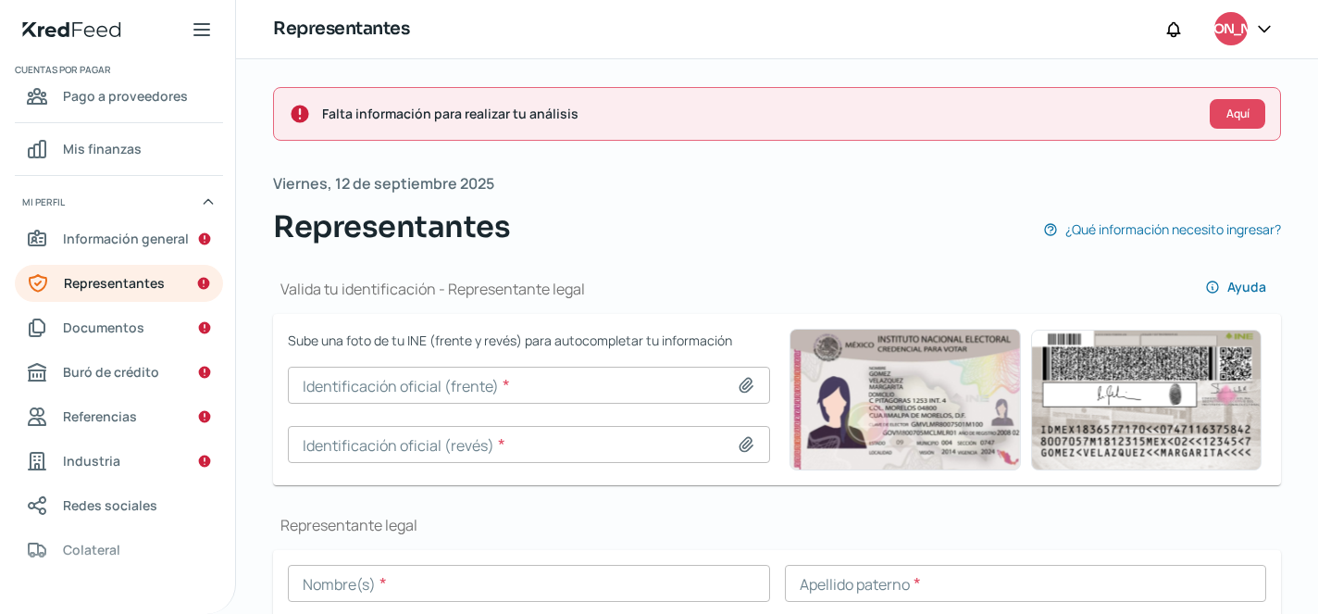
click at [741, 387] on icon at bounding box center [745, 385] width 13 height 14
type input "C:\fakepath\PHOTO-2025-05-10-13-40-43 2.jpg"
type input "PHOTO-2025-05-10-13-40-43 2.jpg"
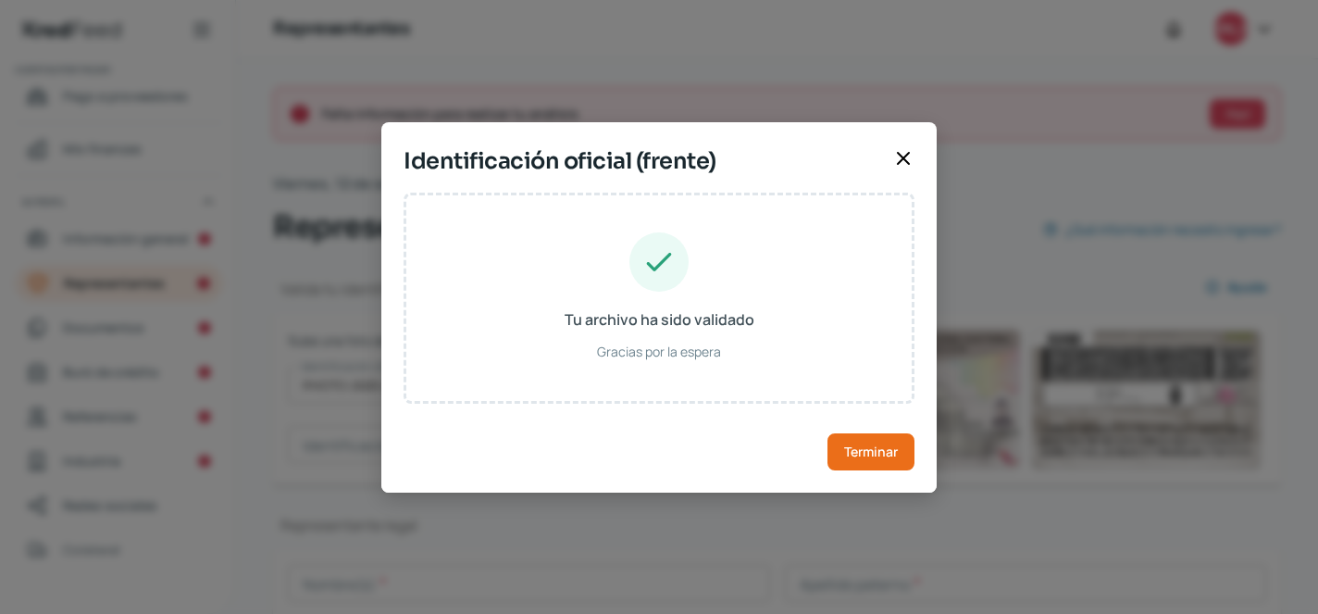
type input "[PERSON_NAME]"
type input "CAGG500324HDFSRB02"
type input "CSGRGB50032409H300"
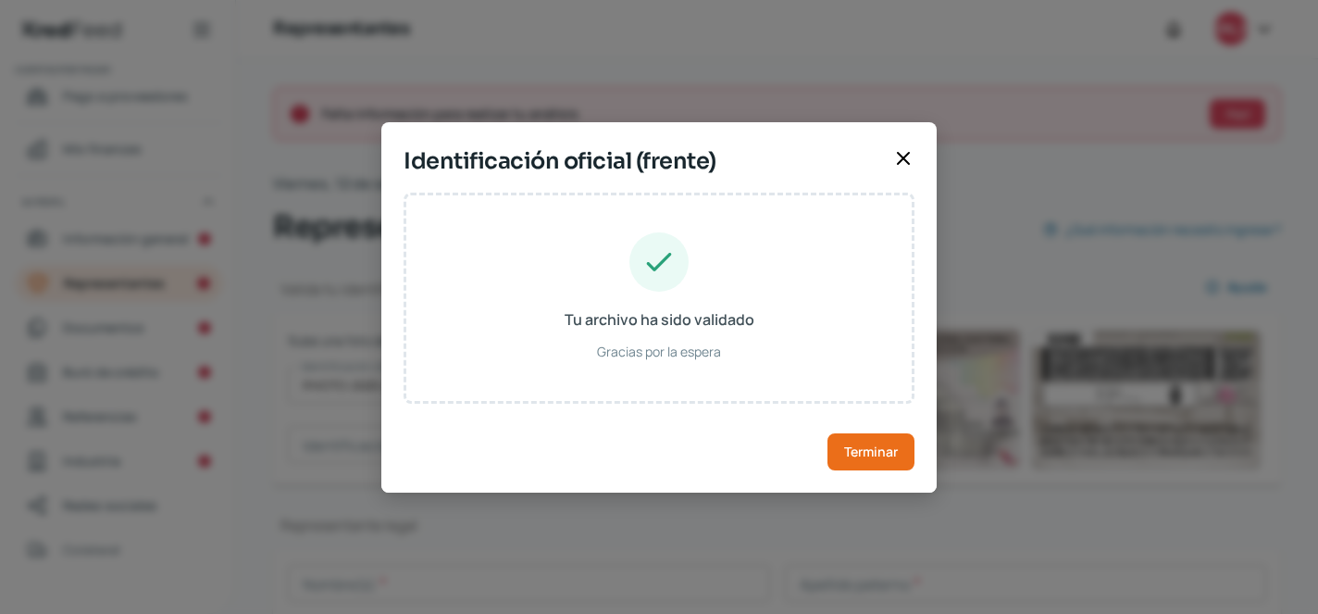
type input "[DATE]"
type input "Hombre"
click at [862, 449] on span "Terminar" at bounding box center [871, 451] width 54 height 13
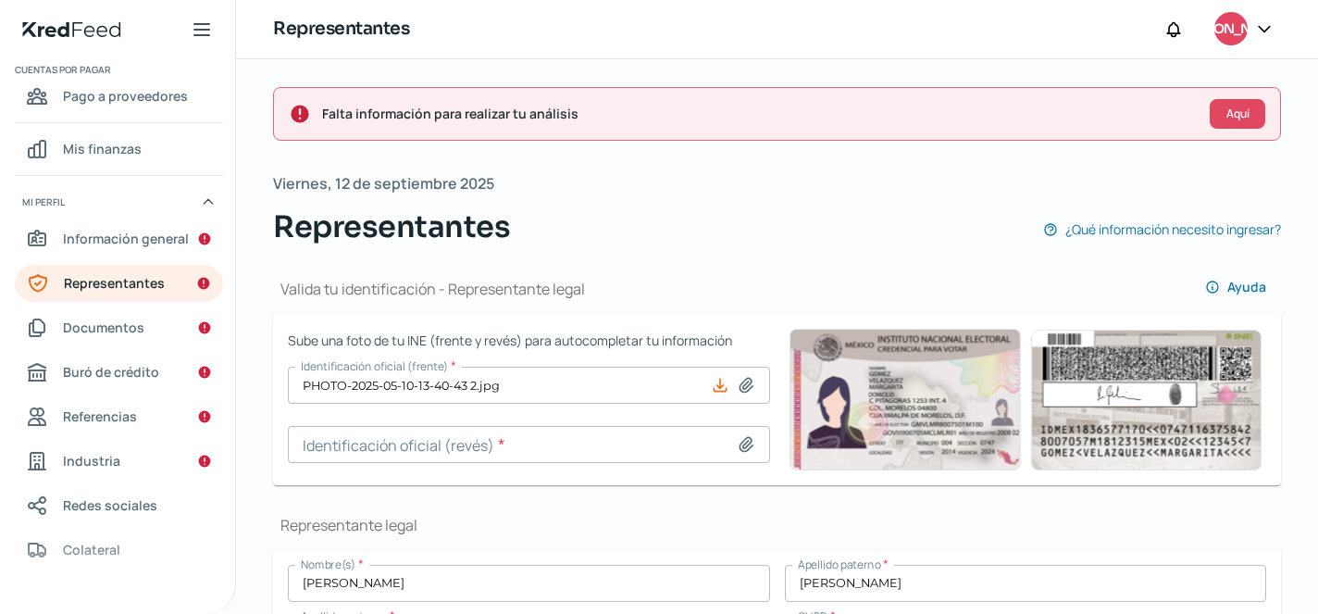
click at [738, 442] on icon at bounding box center [746, 444] width 19 height 19
type input "C:\fakepath\PHOTO-2025-05-11-19-01-35.jpg"
type input "PHOTO-2025-05-11-19-01-35.jpg"
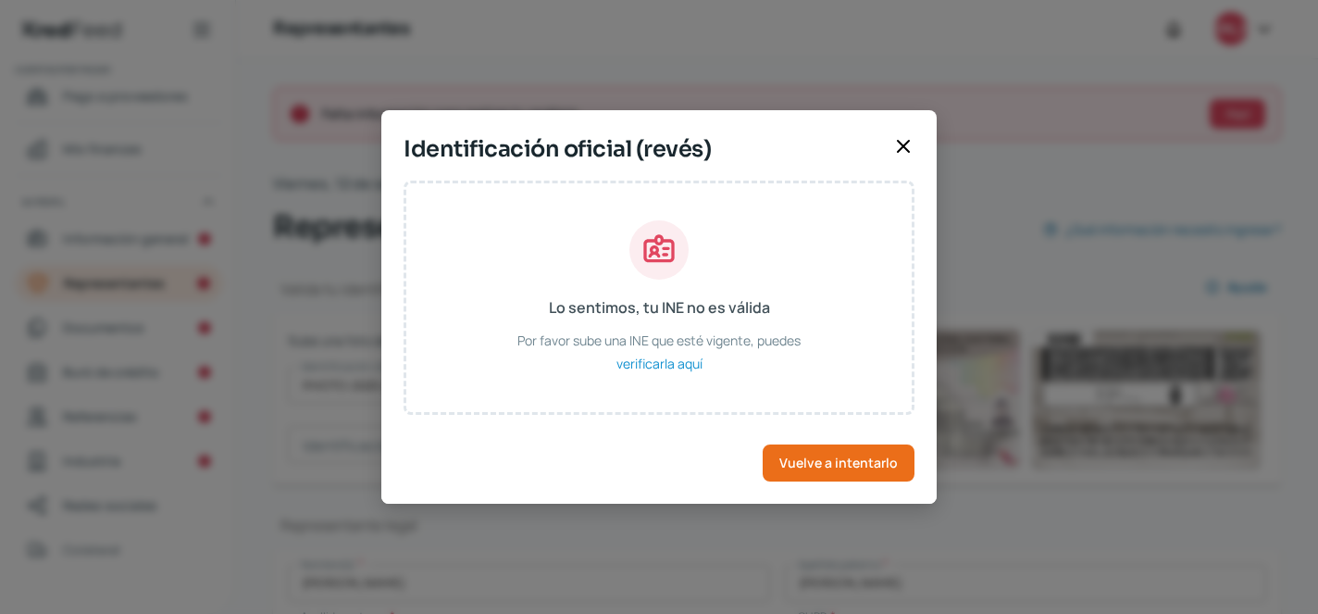
click at [900, 146] on icon at bounding box center [903, 146] width 22 height 22
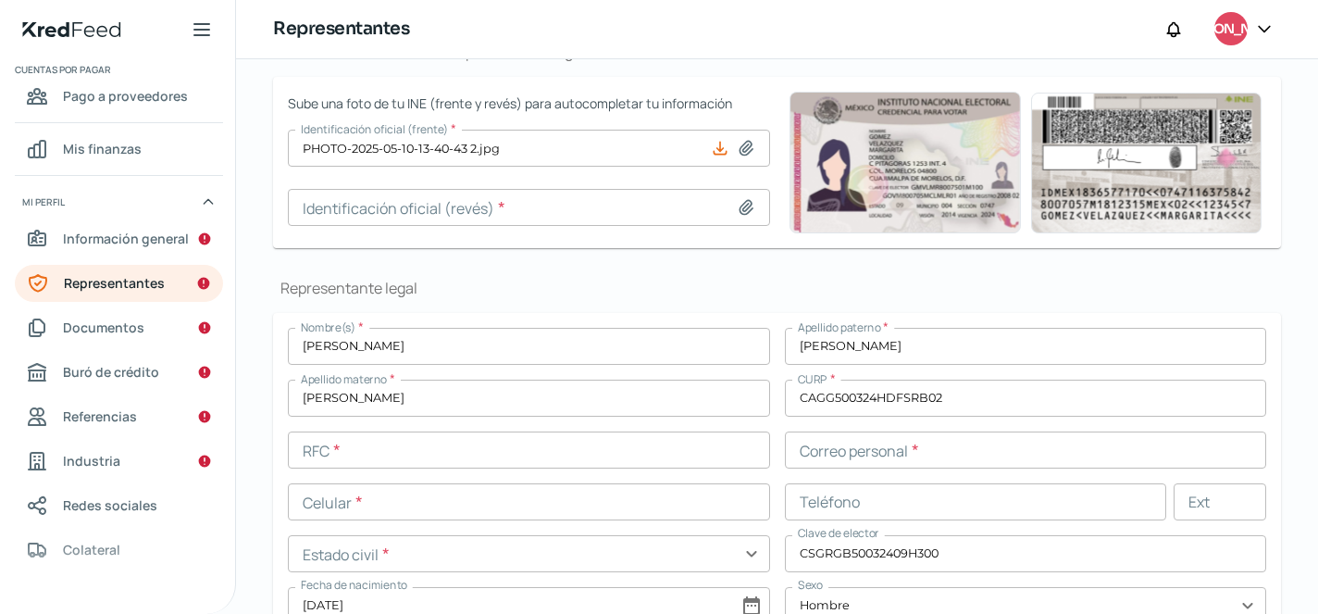
scroll to position [240, 0]
